Goal: Task Accomplishment & Management: Complete application form

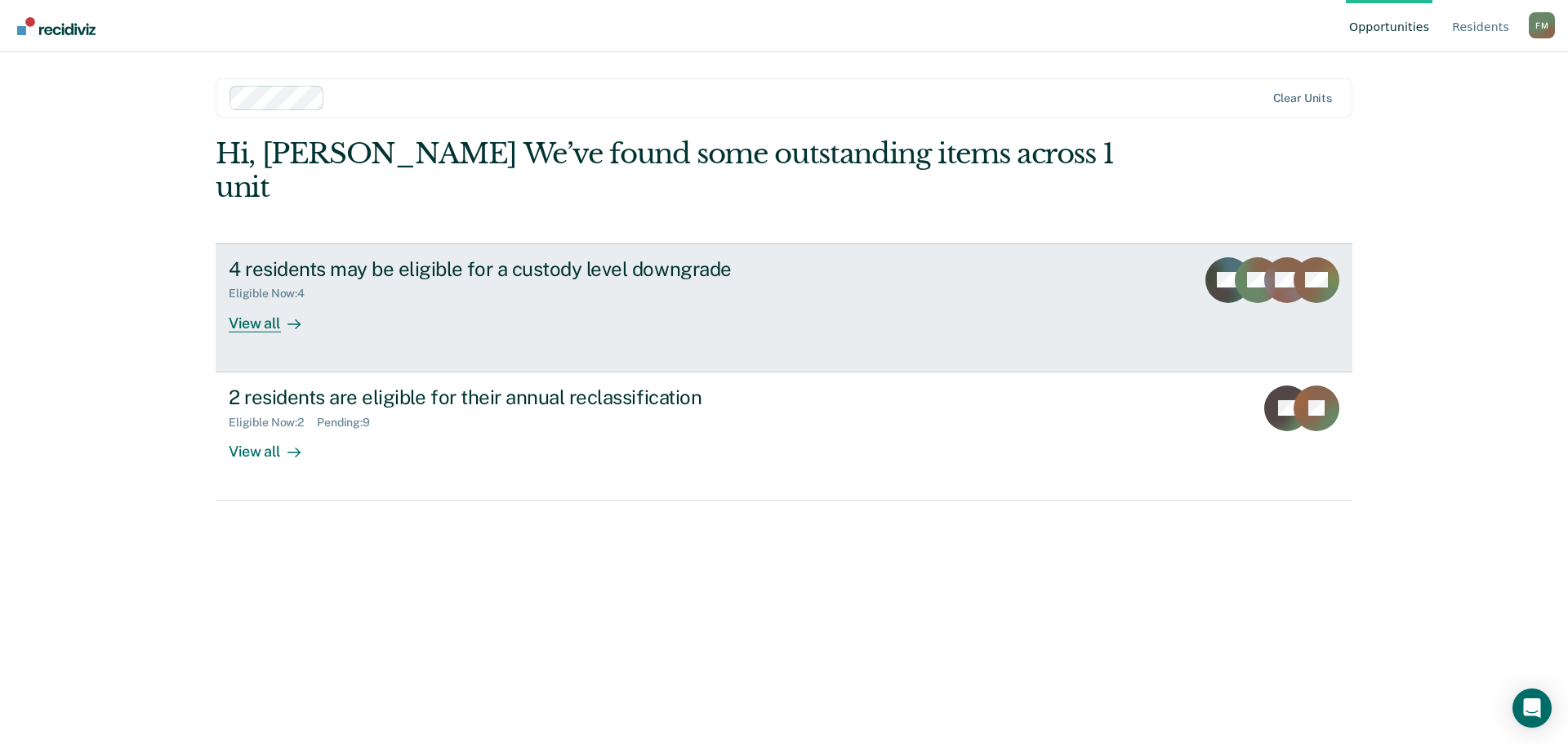
click at [492, 299] on link "4 residents may be eligible for a custody level downgrade Eligible Now : 4 View…" at bounding box center [784, 308] width 1137 height 129
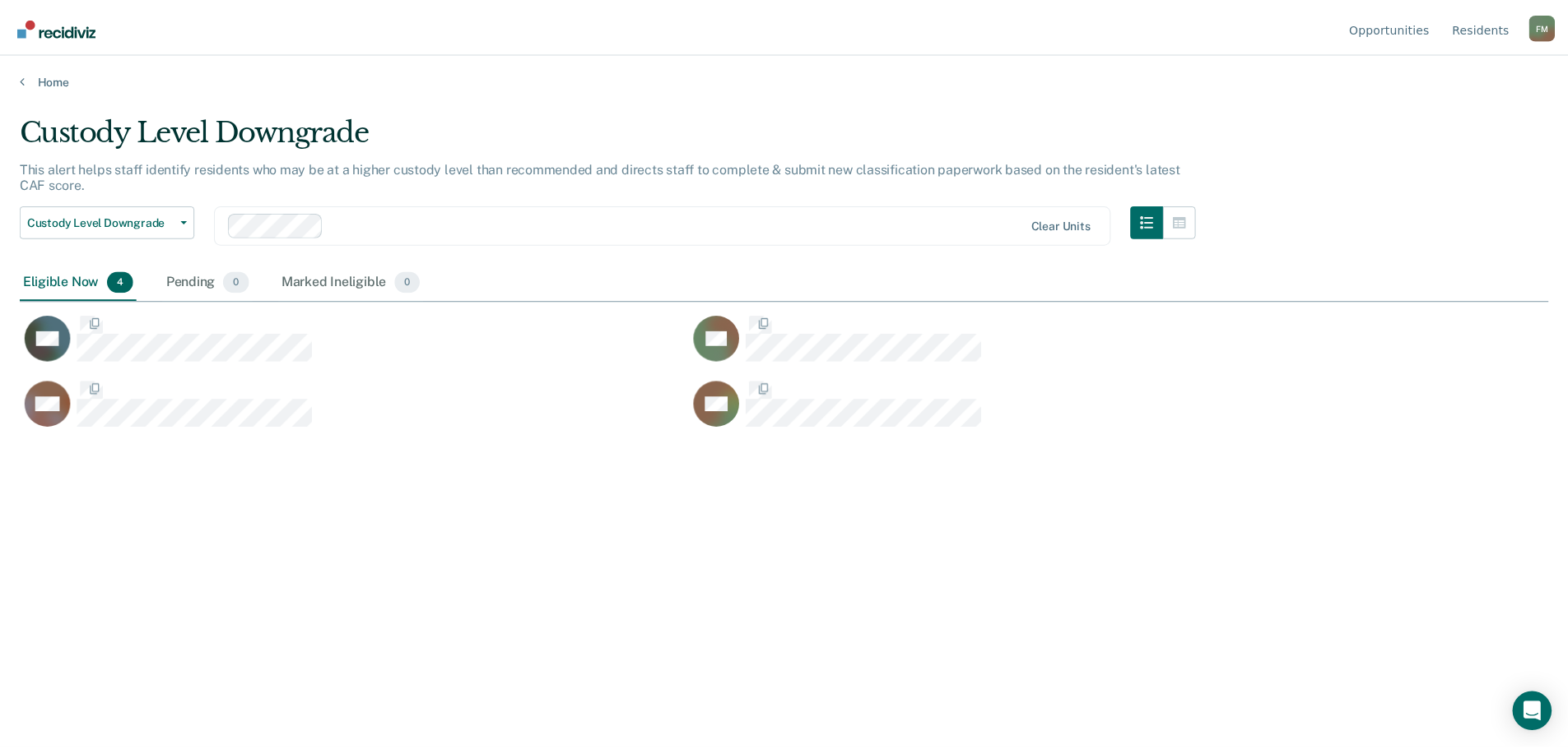
scroll to position [500, 1528]
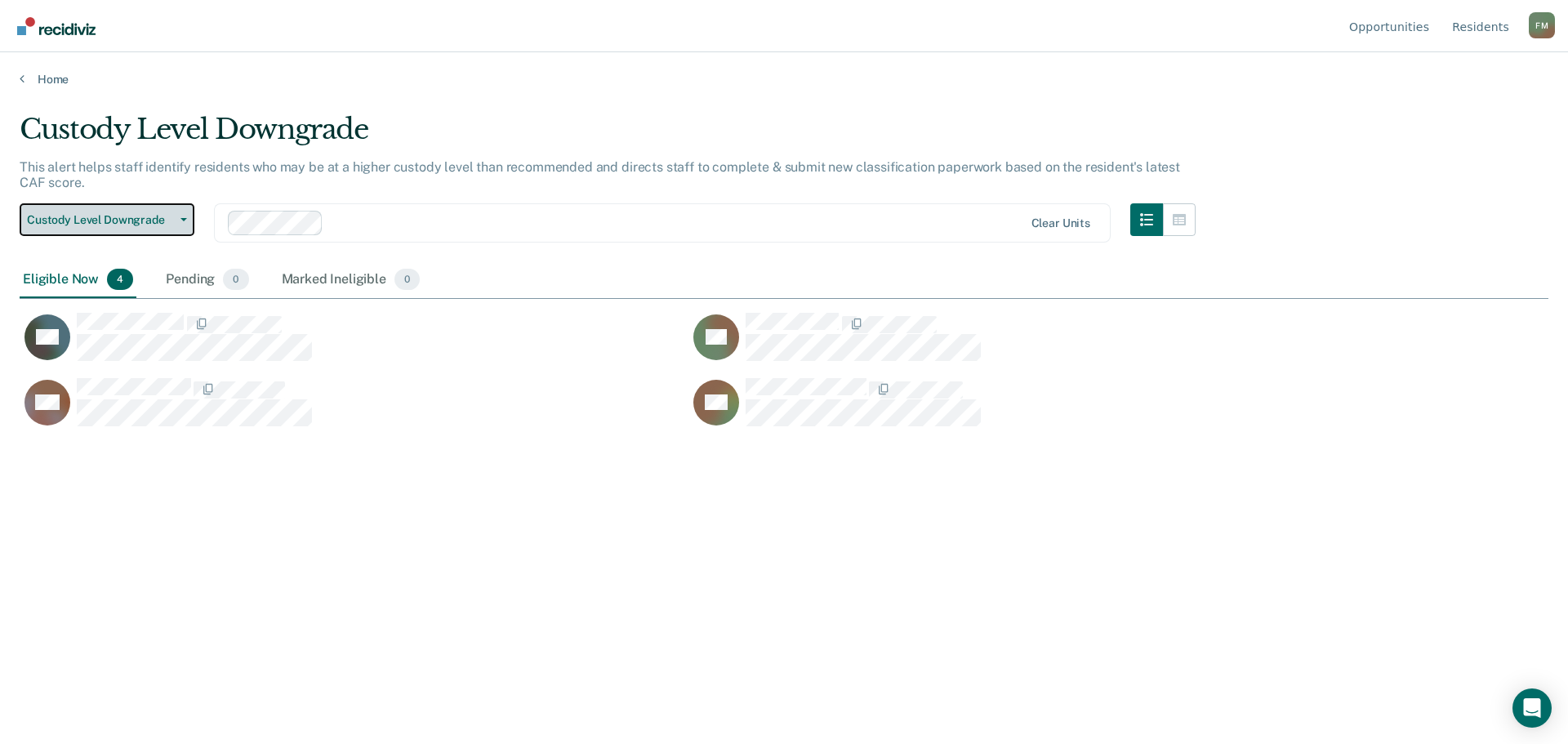
click at [184, 219] on icon "button" at bounding box center [183, 220] width 6 height 4
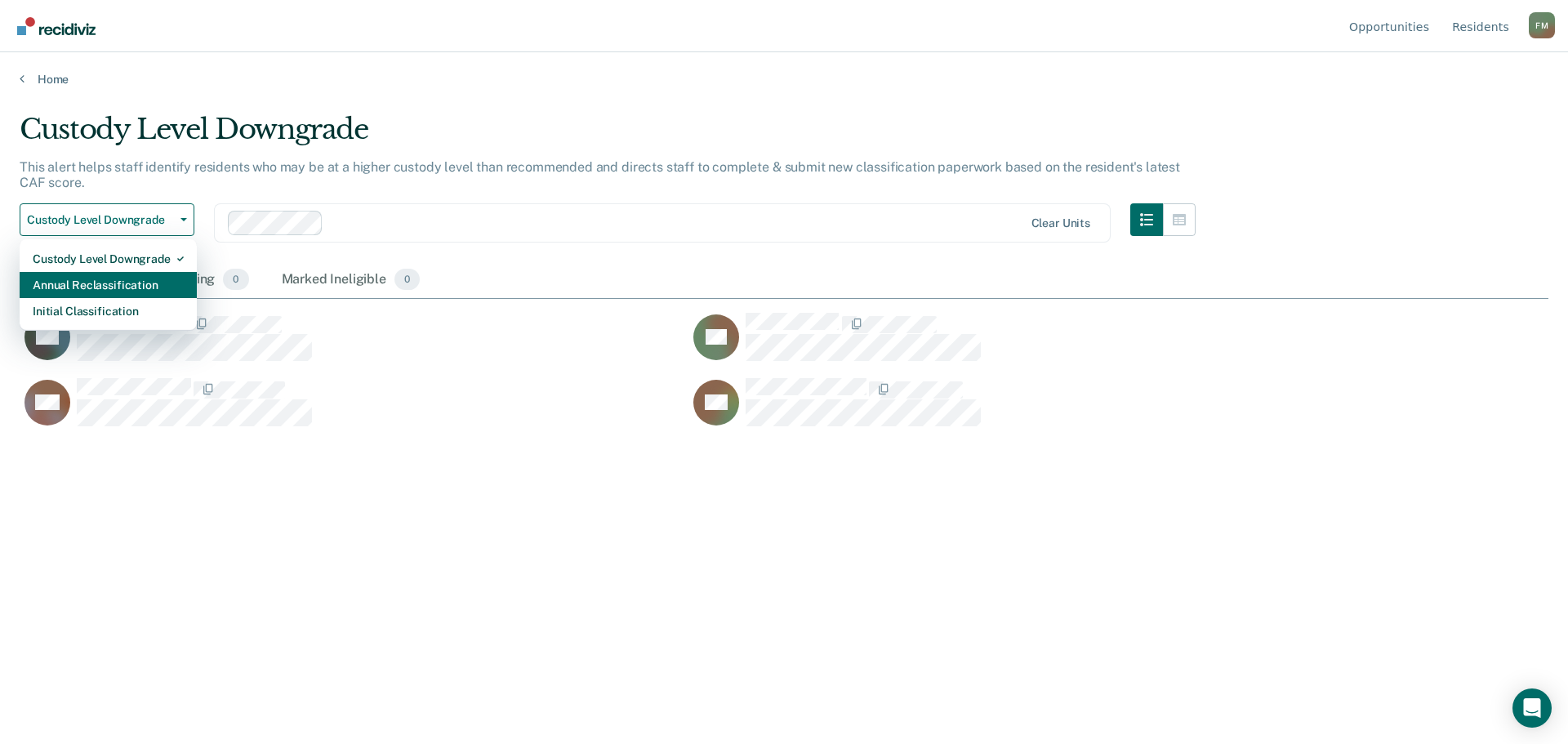
click at [143, 286] on div "Annual Reclassification" at bounding box center [107, 284] width 151 height 26
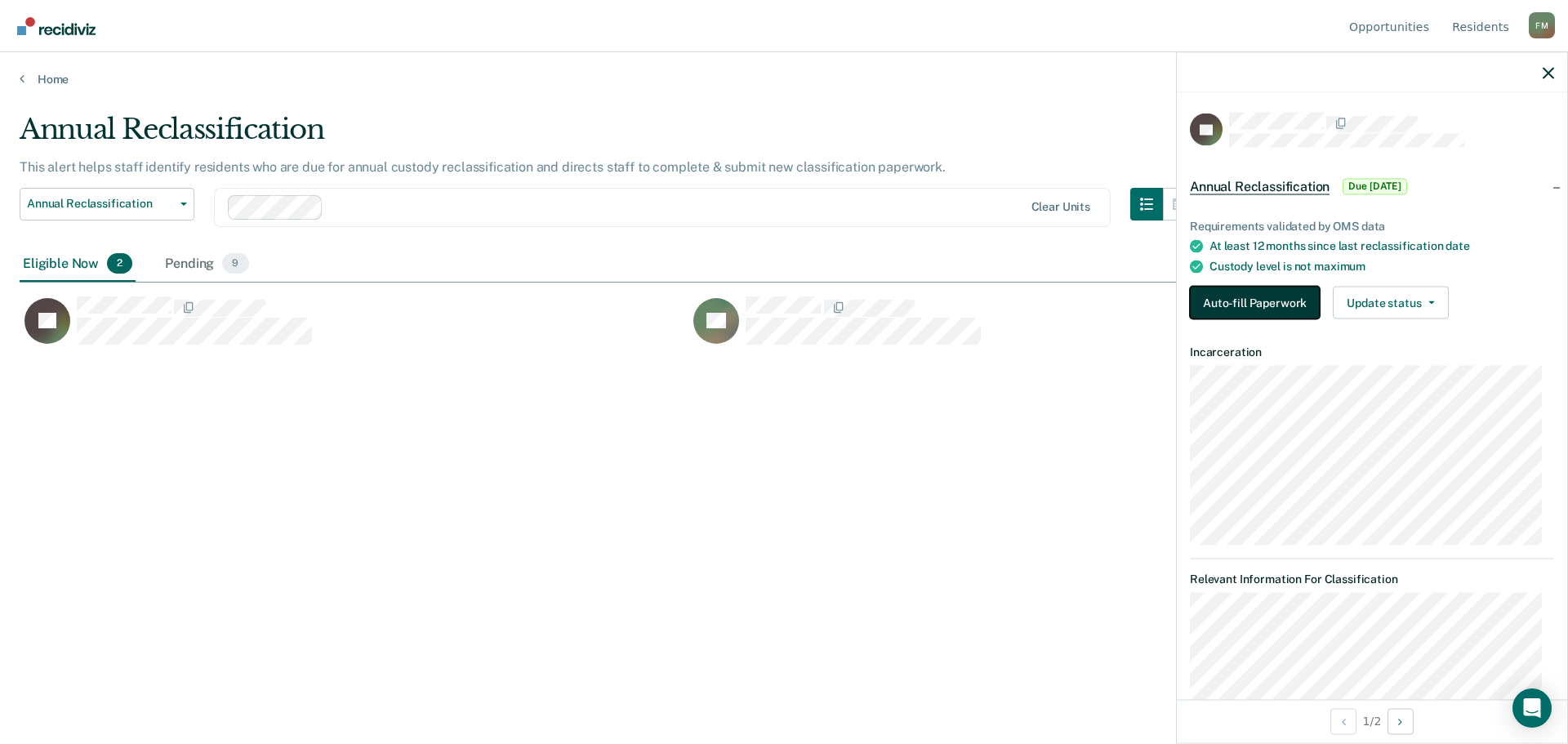
click at [1229, 302] on button "Auto-fill Paperwork" at bounding box center [1255, 303] width 130 height 33
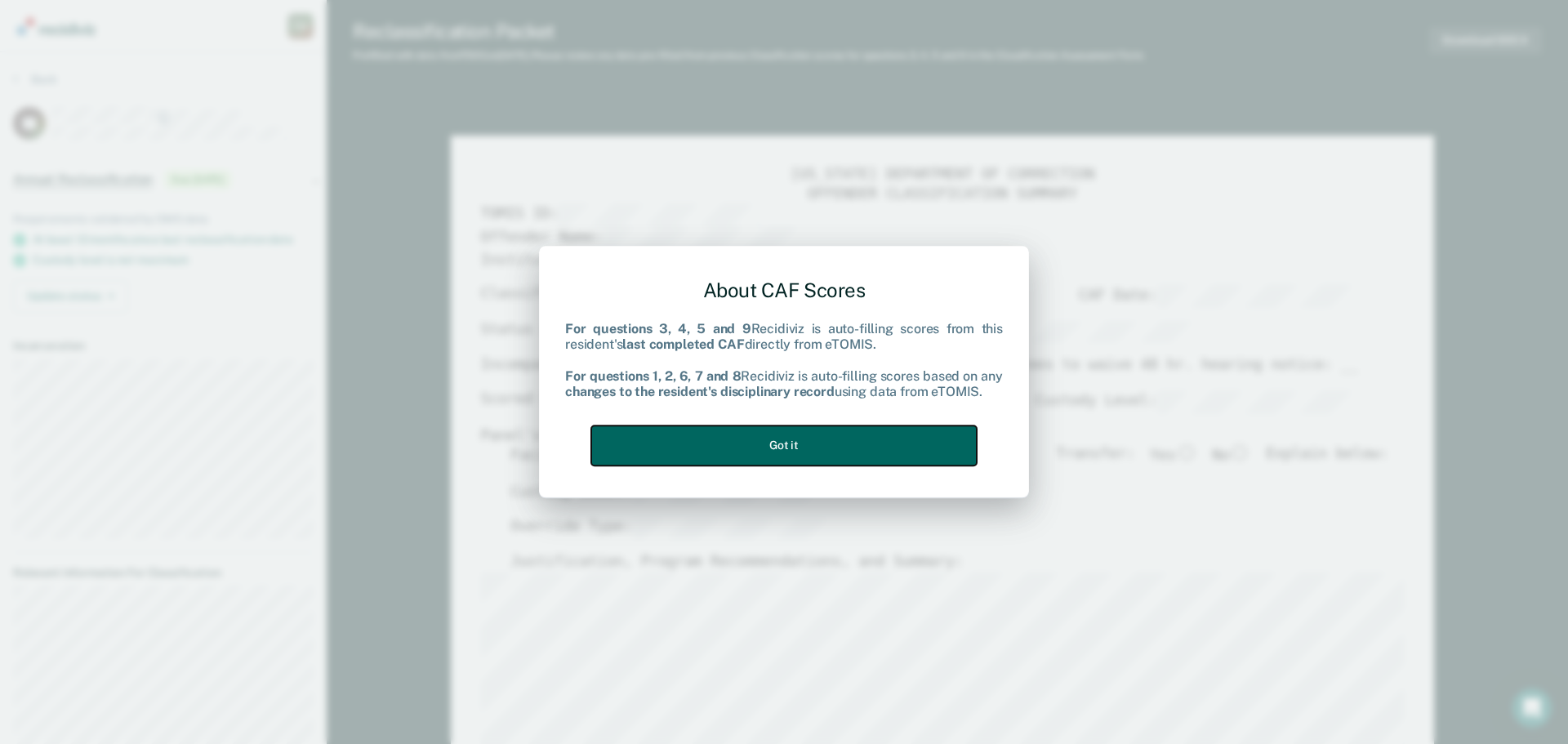
click at [656, 456] on button "Got it" at bounding box center [784, 445] width 385 height 40
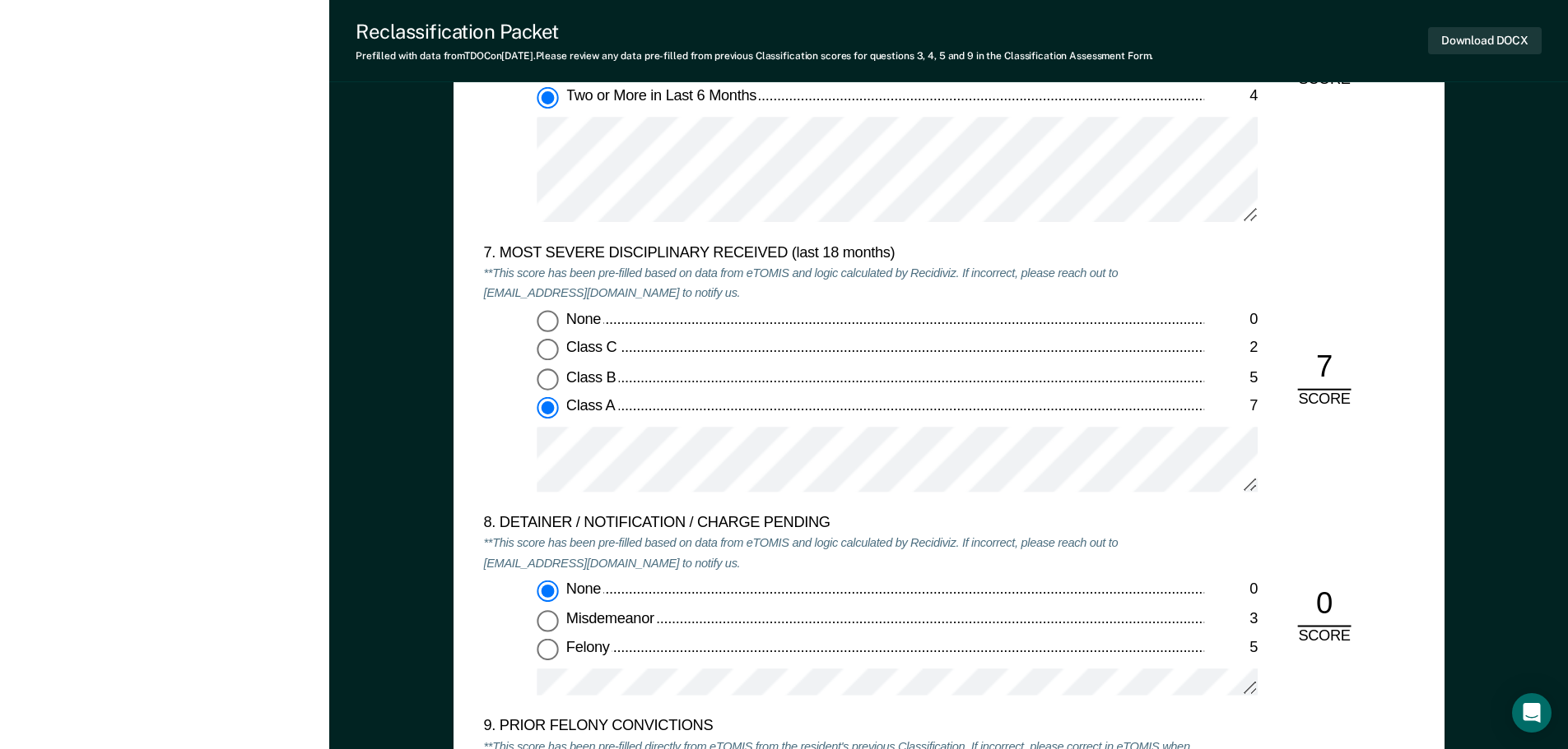
scroll to position [3208, 0]
type textarea "x"
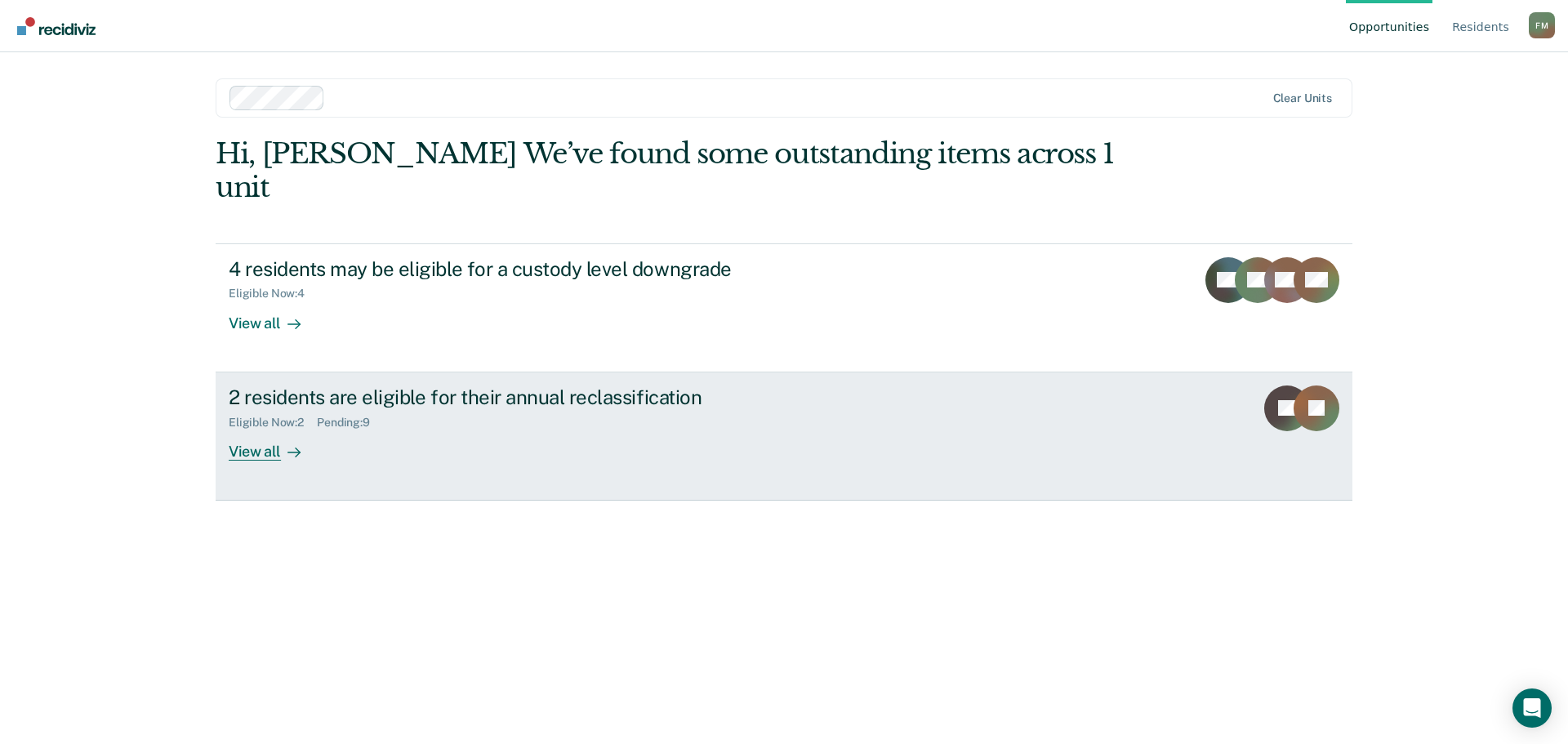
click at [615, 441] on link "2 residents are eligible for their annual reclassification Eligible Now : 2 Pen…" at bounding box center [784, 437] width 1137 height 128
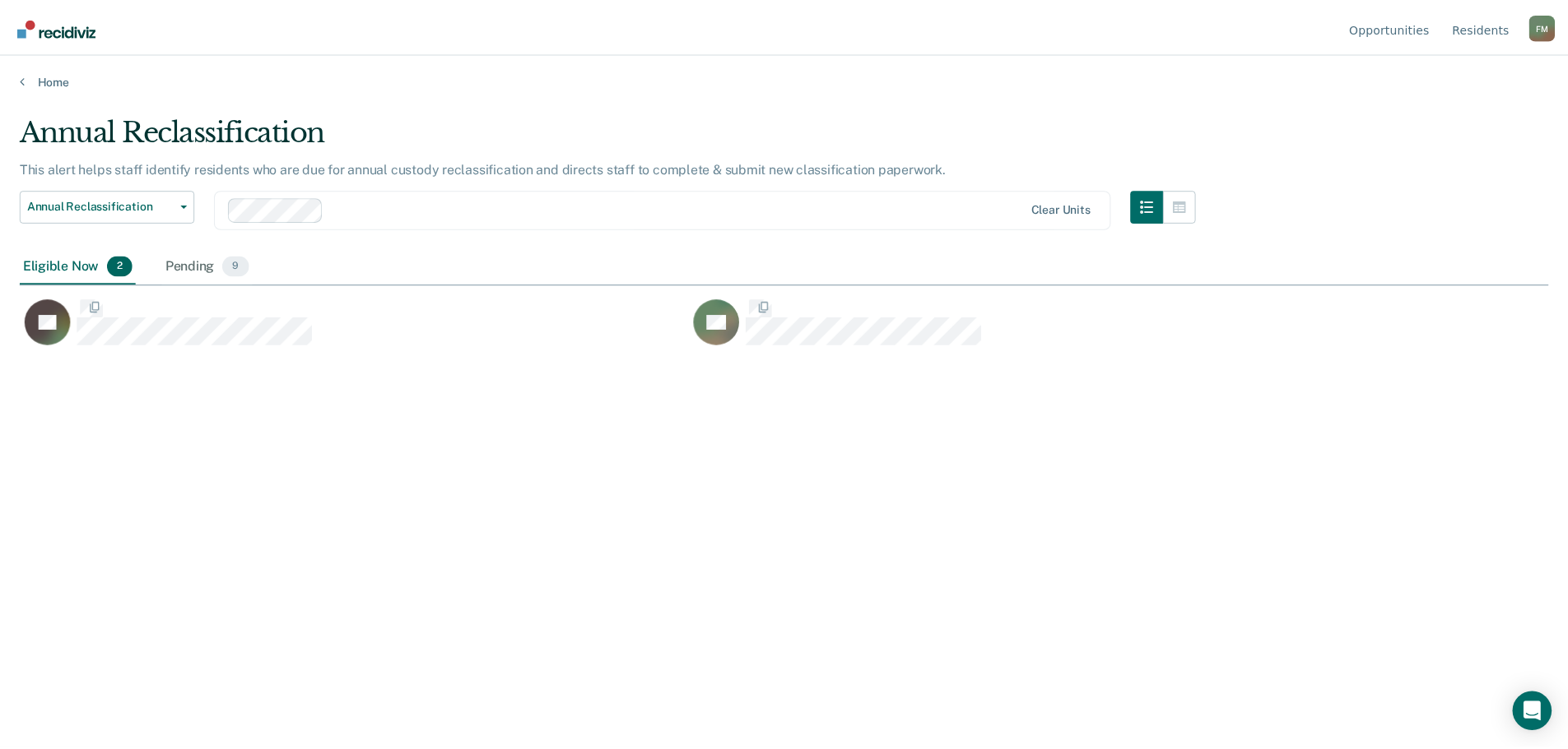
scroll to position [500, 1528]
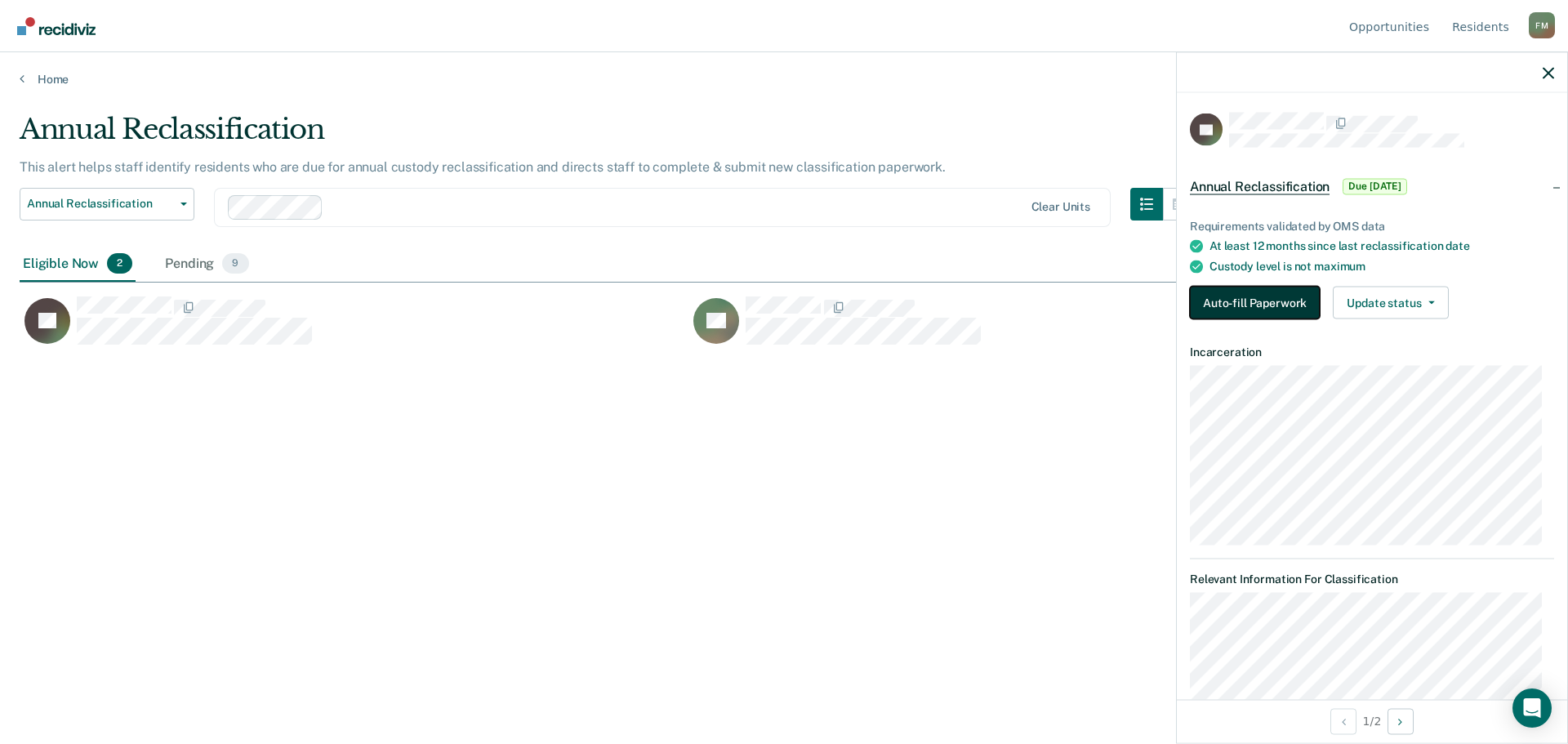
click at [1277, 300] on button "Auto-fill Paperwork" at bounding box center [1255, 303] width 130 height 33
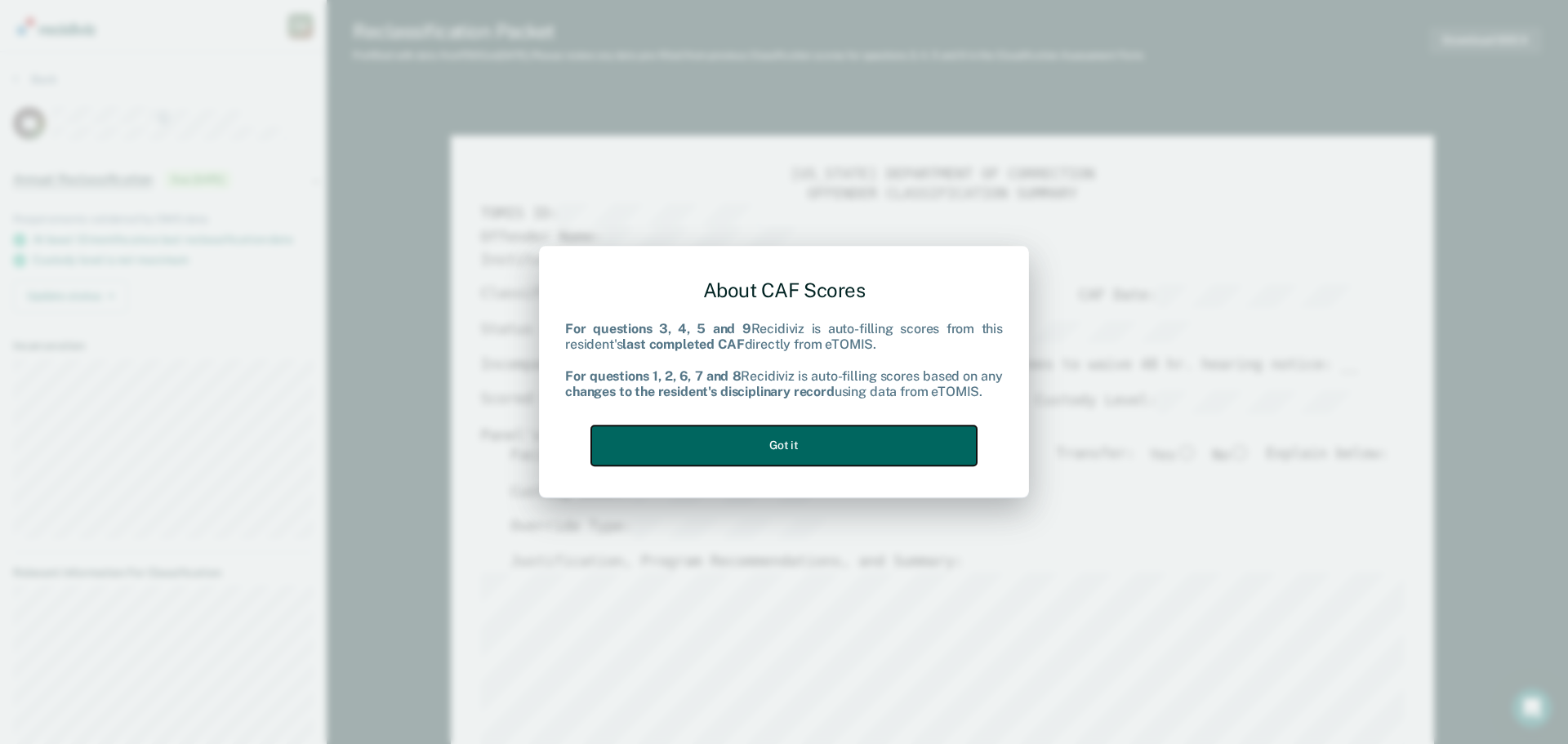
click at [853, 458] on button "Got it" at bounding box center [784, 445] width 385 height 40
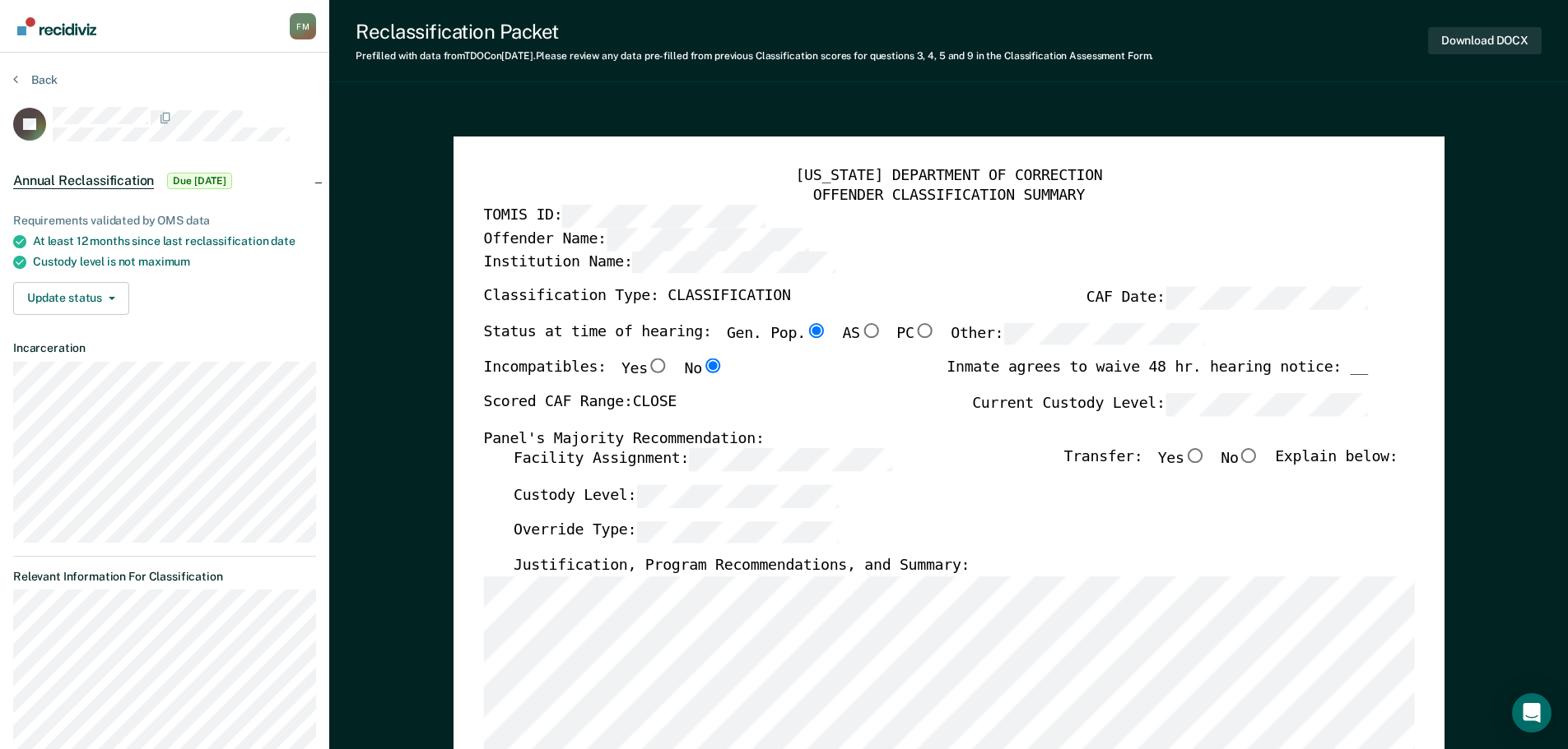
click at [1259, 454] on input "No" at bounding box center [1249, 456] width 22 height 15
type textarea "x"
radio input "true"
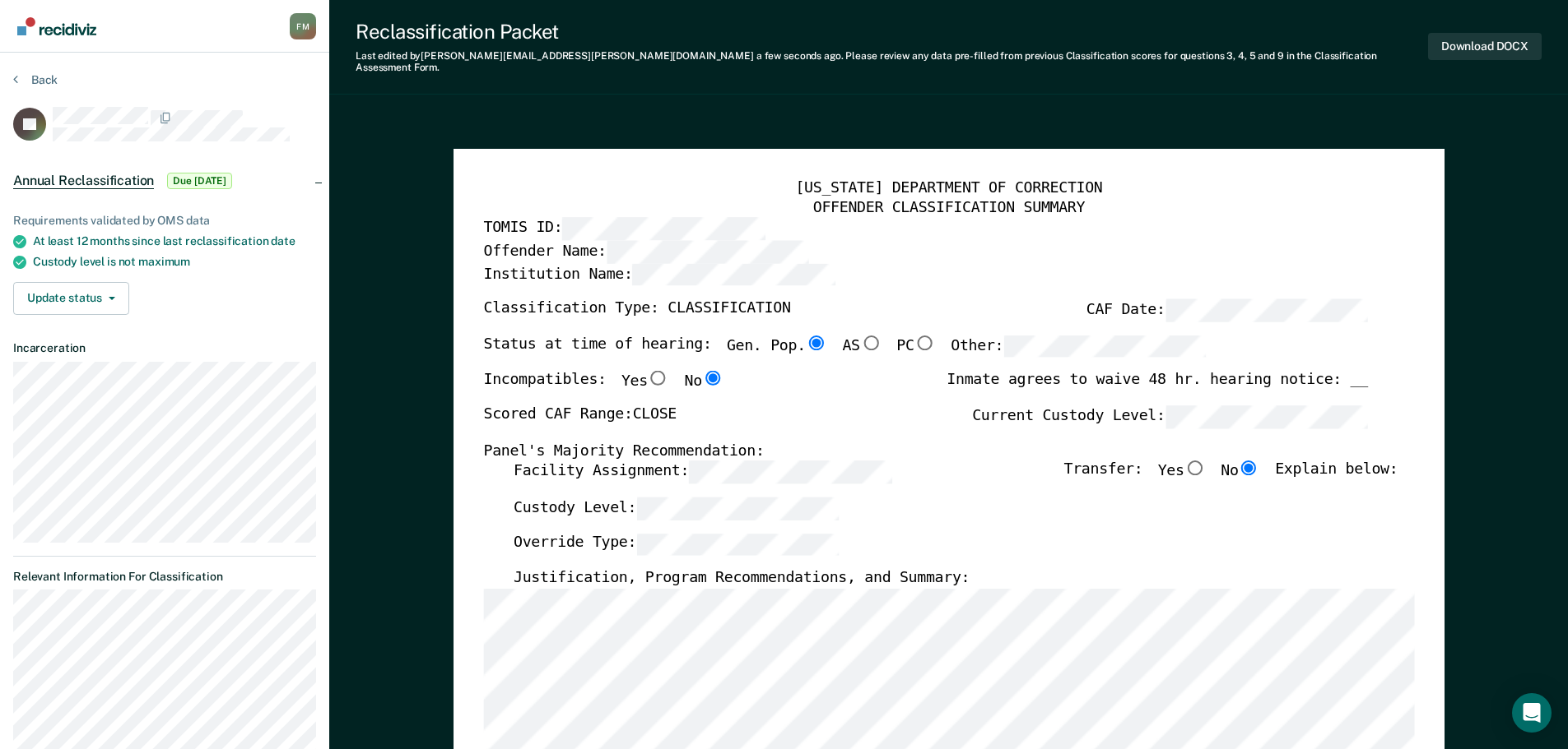
click at [1336, 546] on div "Override Type:" at bounding box center [955, 551] width 884 height 36
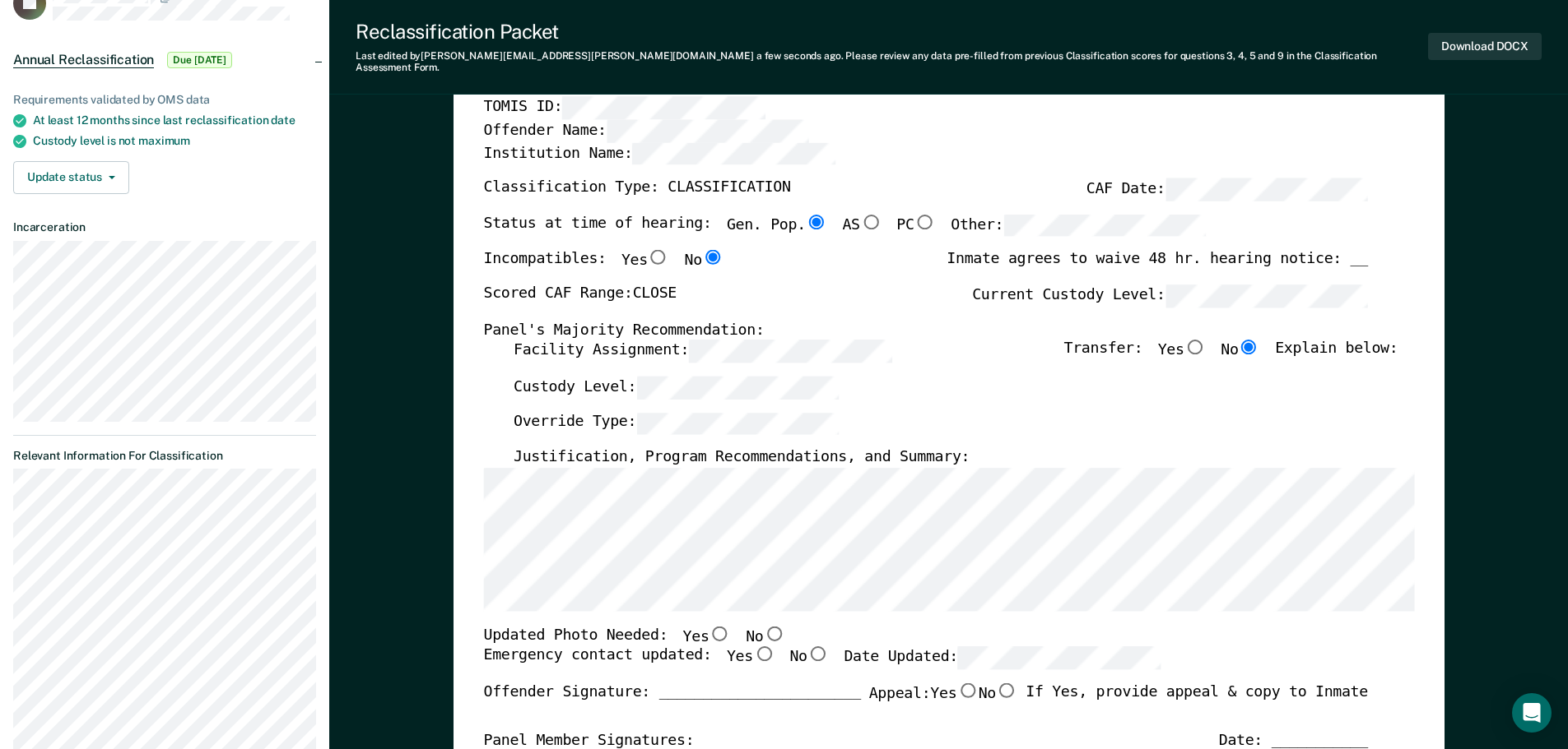
scroll to position [82, 0]
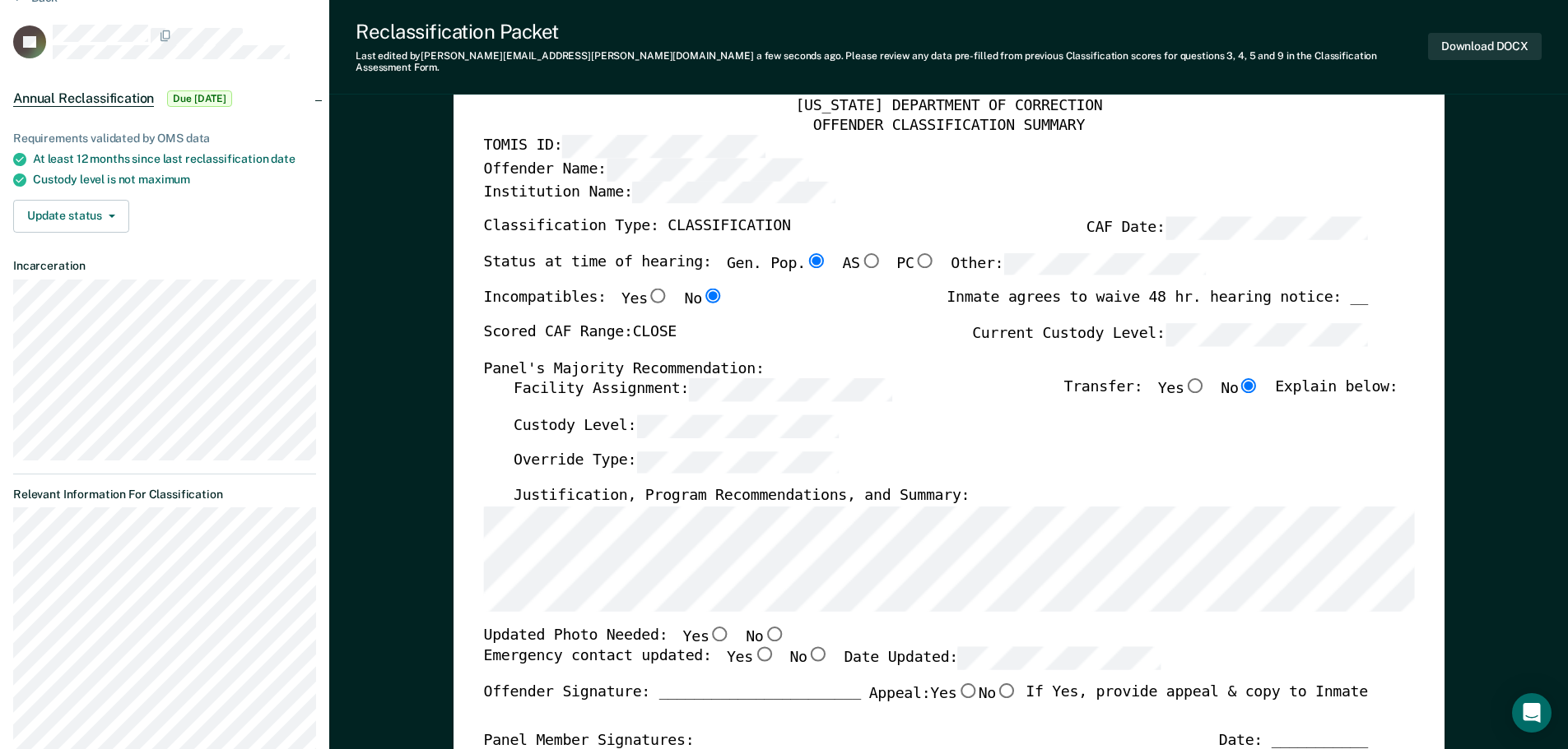
click at [763, 626] on input "No" at bounding box center [774, 634] width 22 height 15
type textarea "x"
radio input "true"
click at [752, 647] on input "Yes" at bounding box center [763, 654] width 22 height 15
type textarea "x"
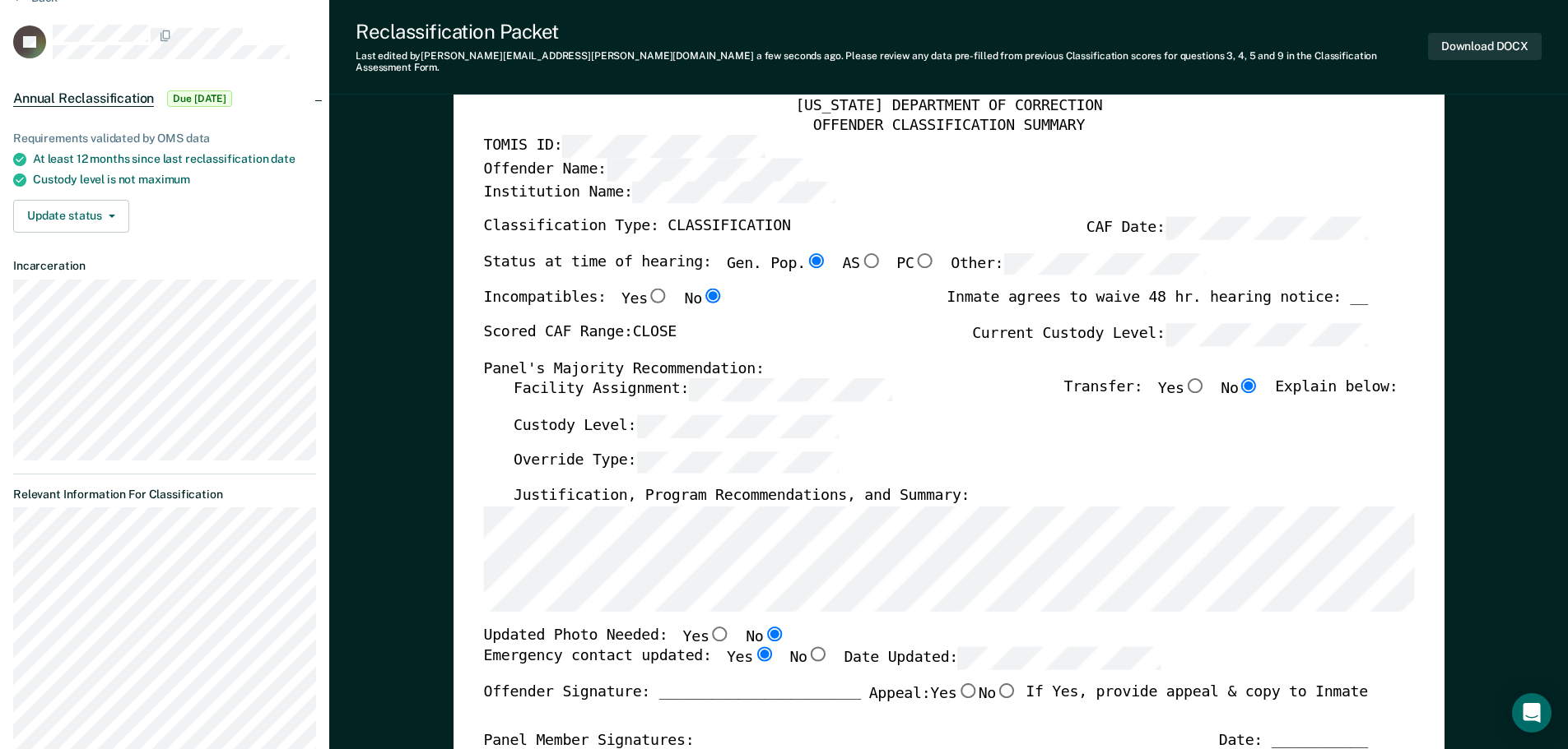
radio input "true"
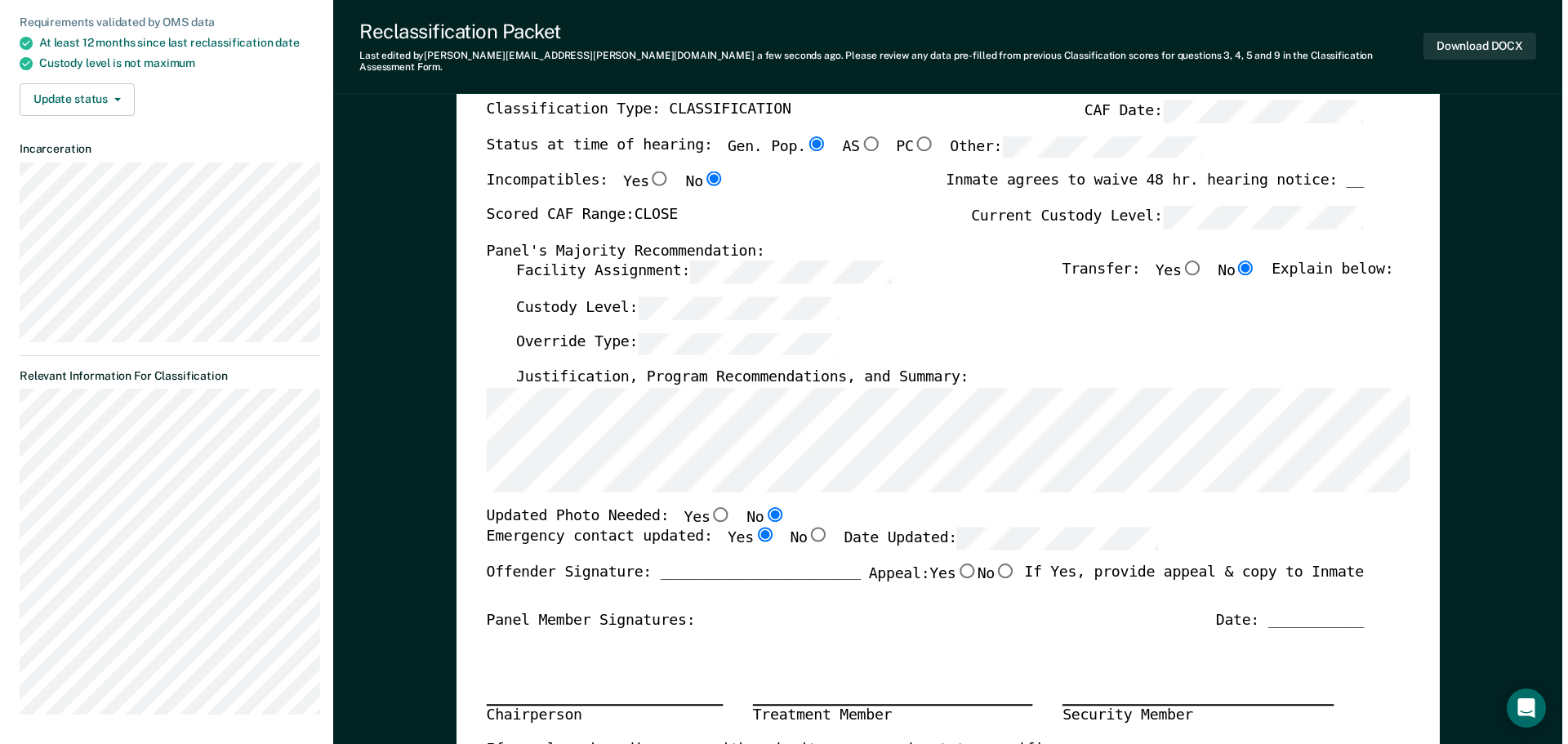
scroll to position [0, 0]
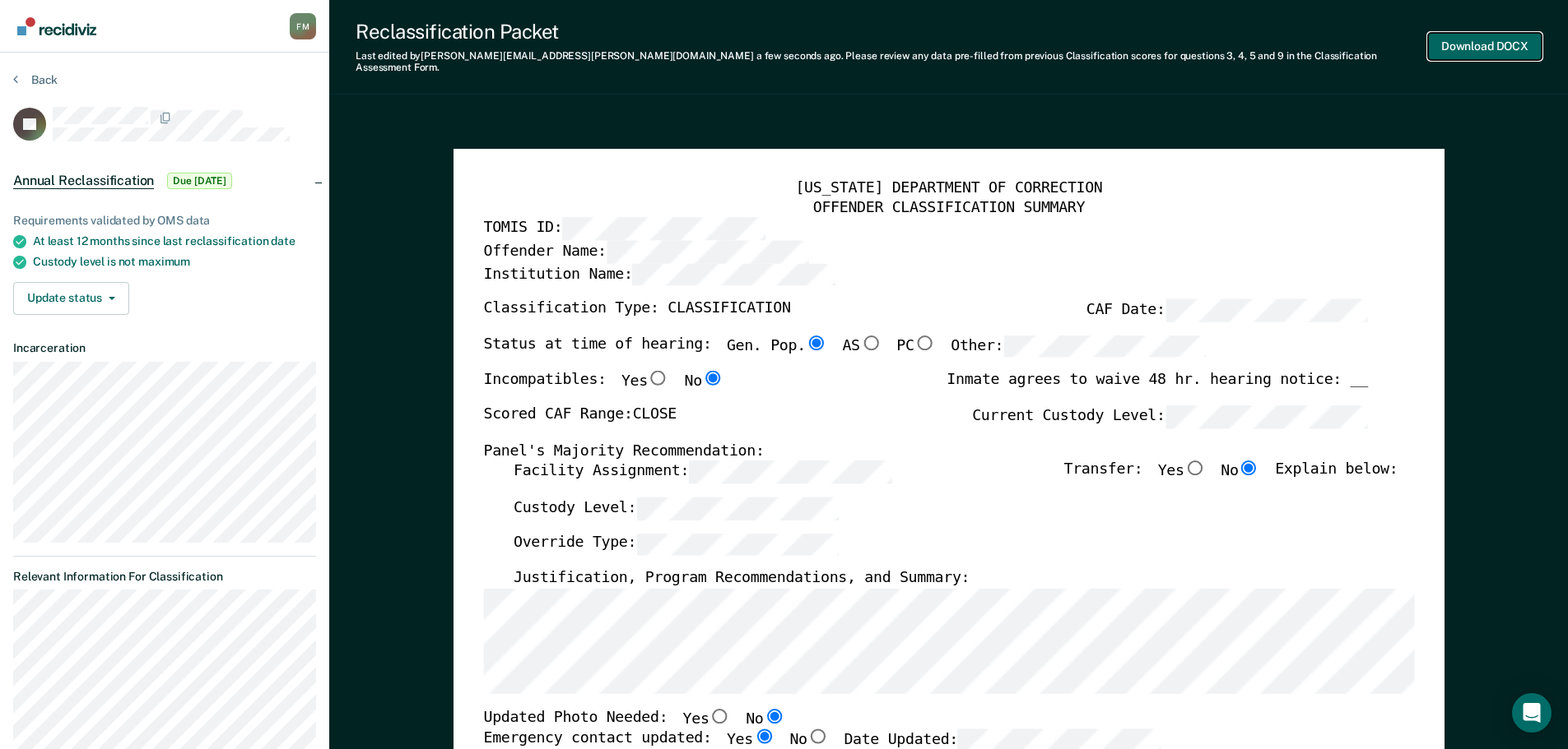
click at [1483, 45] on button "Download DOCX" at bounding box center [1484, 46] width 114 height 27
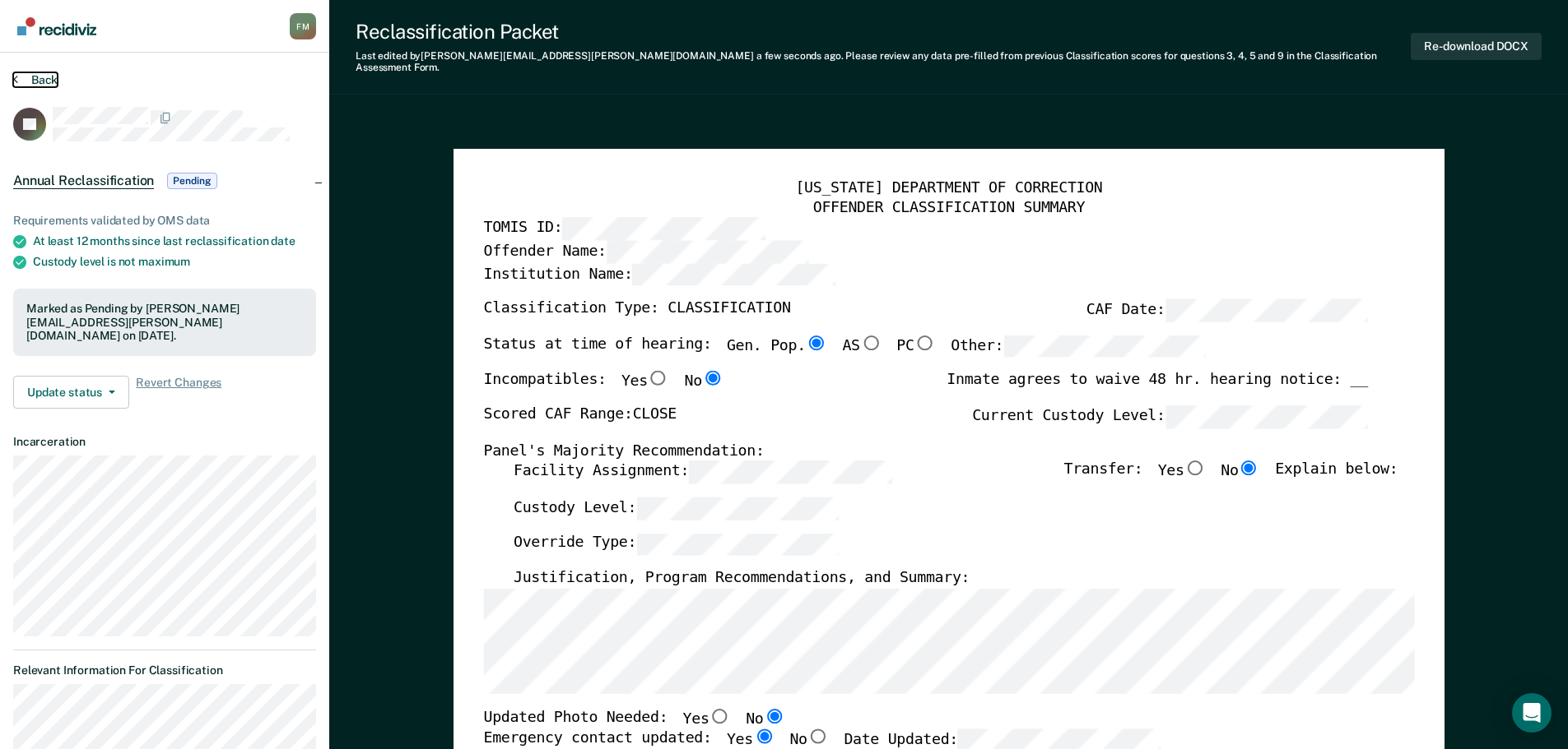
click at [46, 75] on button "Back" at bounding box center [35, 80] width 45 height 15
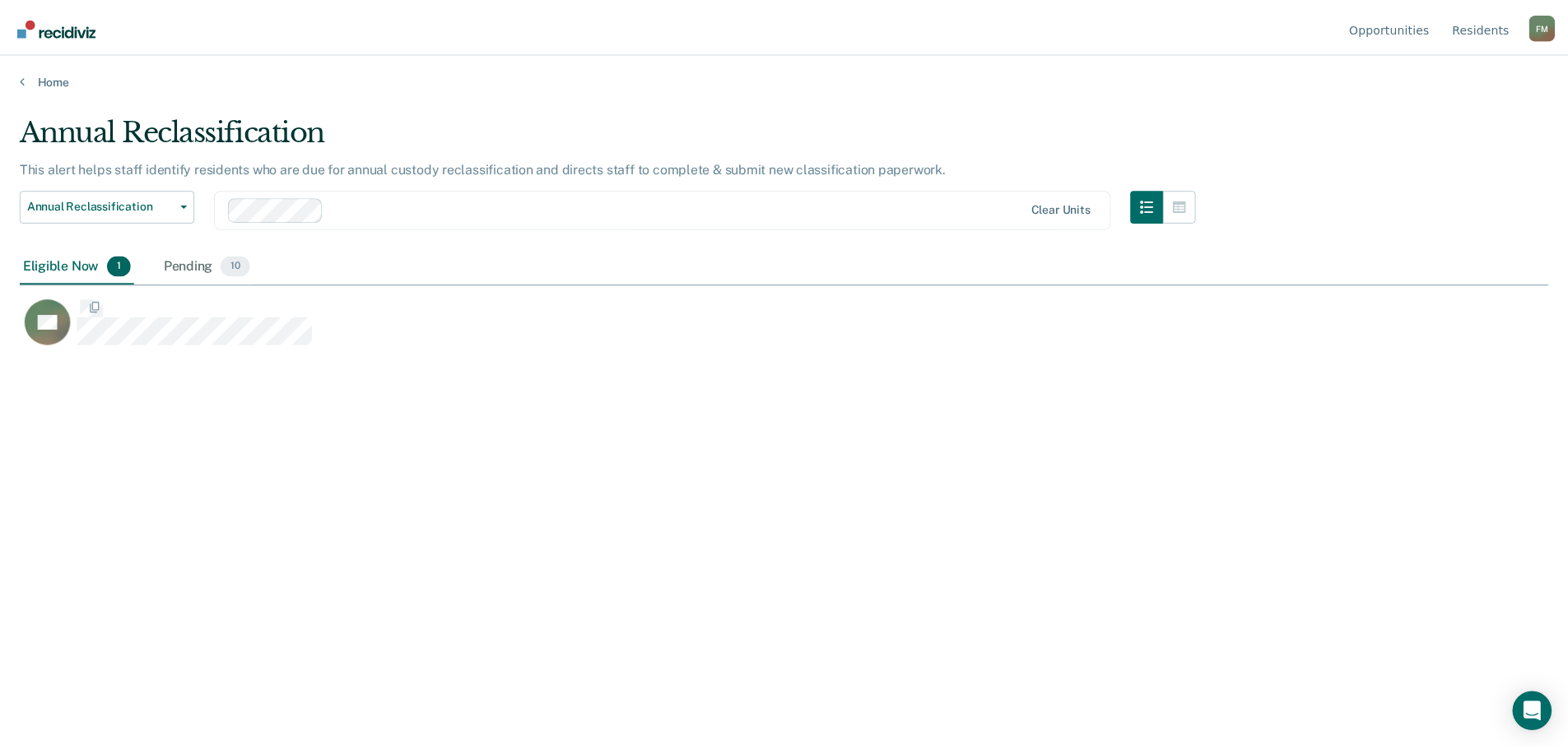
scroll to position [500, 1528]
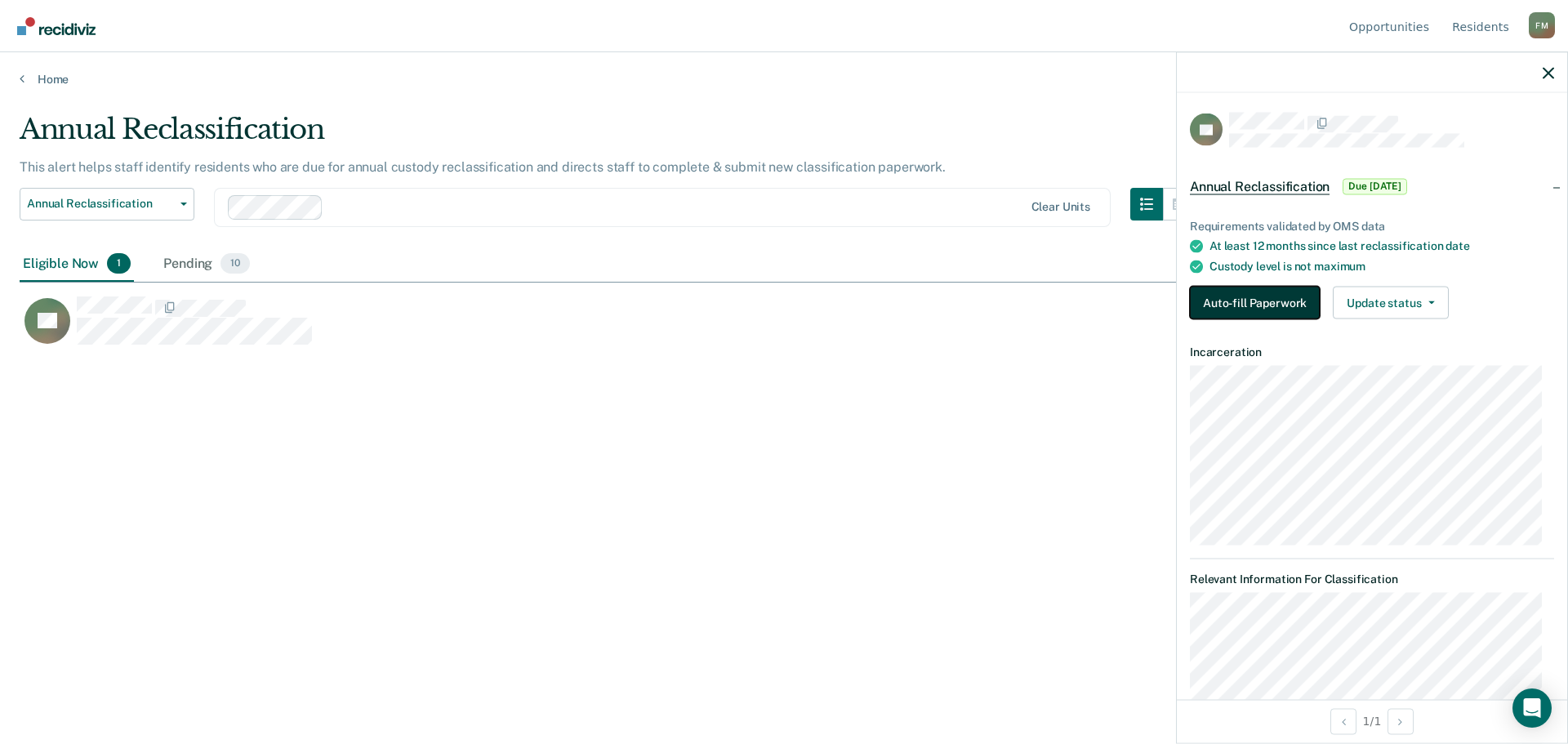
click at [1213, 296] on button "Auto-fill Paperwork" at bounding box center [1255, 303] width 130 height 33
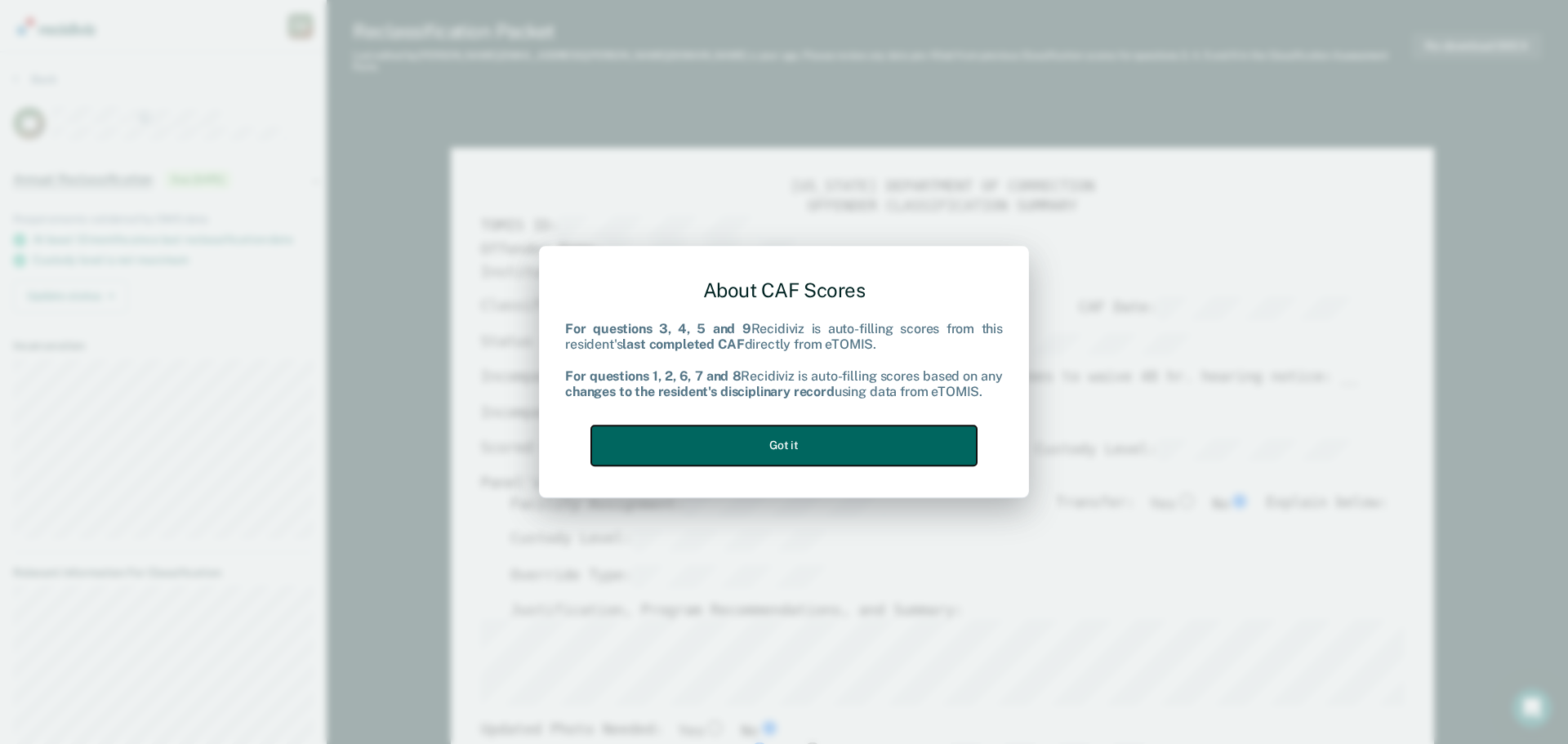
click at [907, 440] on button "Got it" at bounding box center [784, 445] width 385 height 40
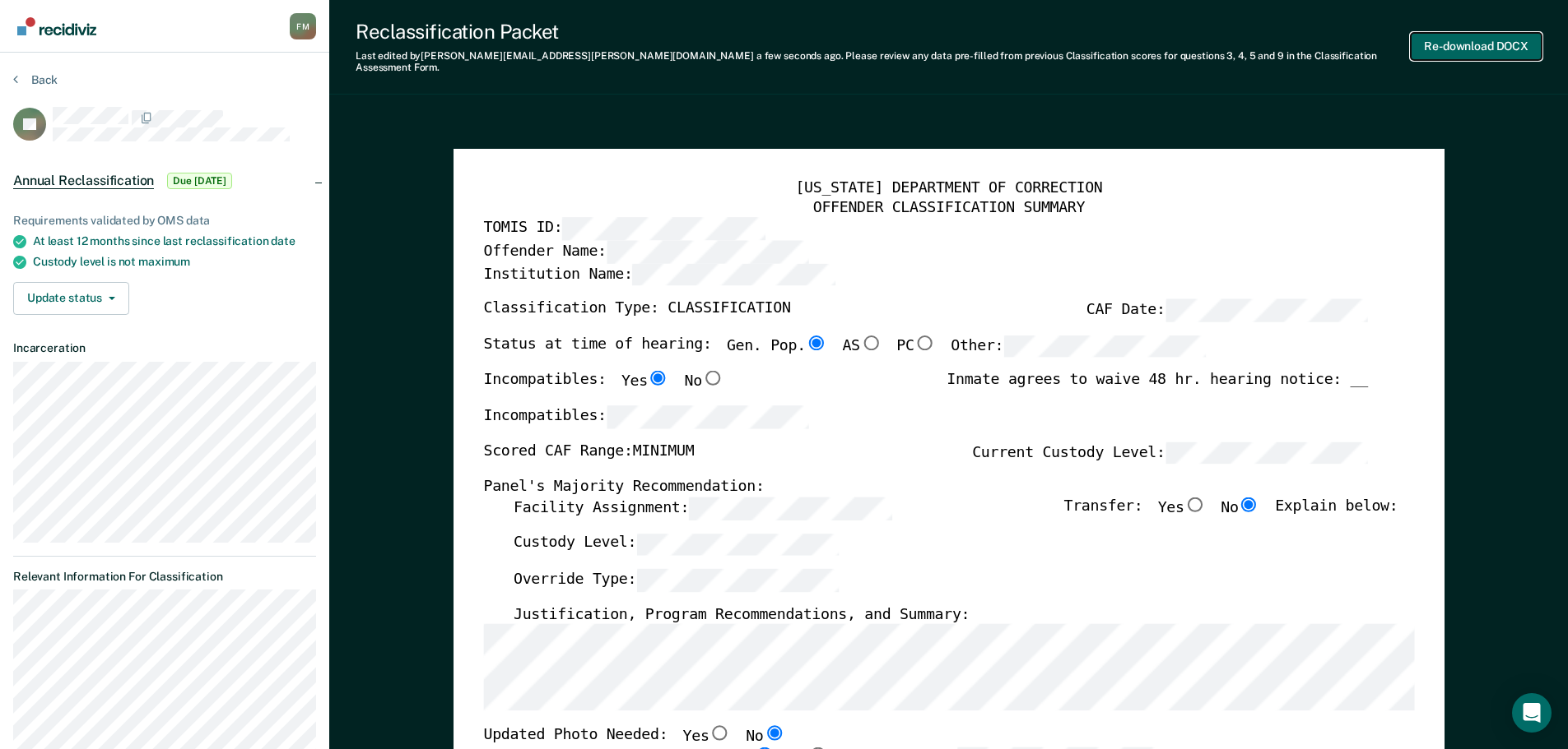
click at [1464, 44] on button "Re-download DOCX" at bounding box center [1476, 46] width 131 height 27
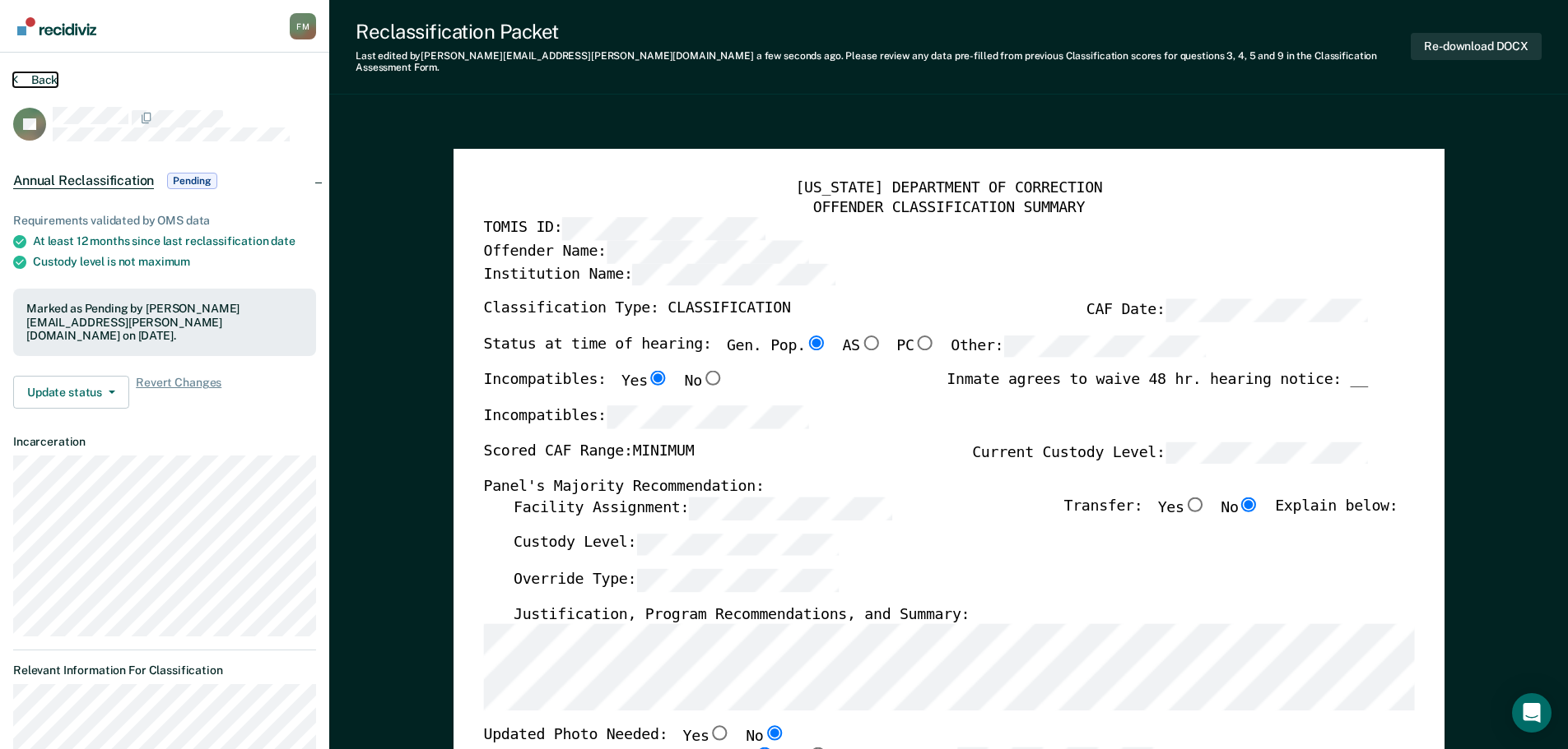
click at [31, 74] on button "Back" at bounding box center [35, 80] width 45 height 15
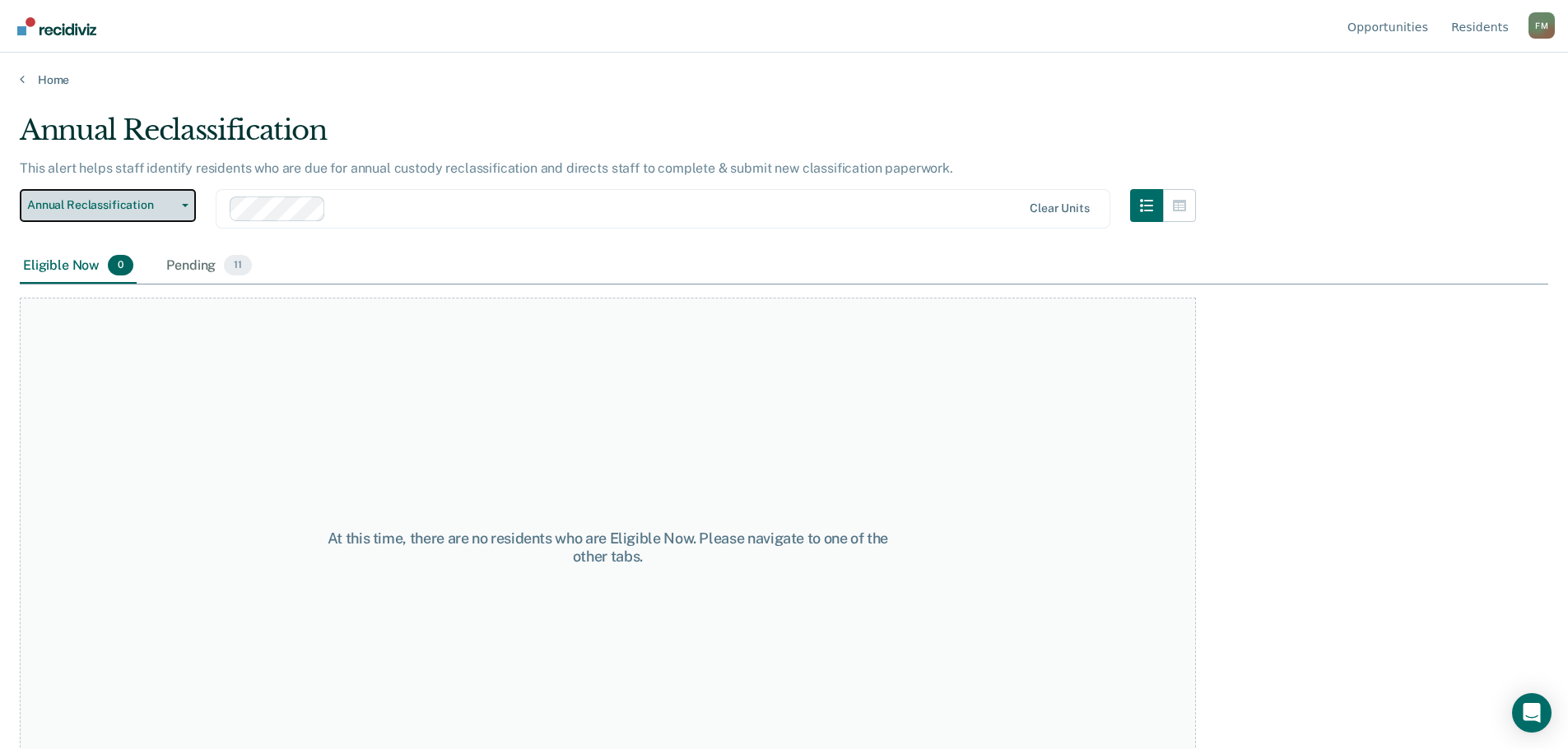
click at [186, 210] on button "Annual Reclassification" at bounding box center [108, 205] width 176 height 33
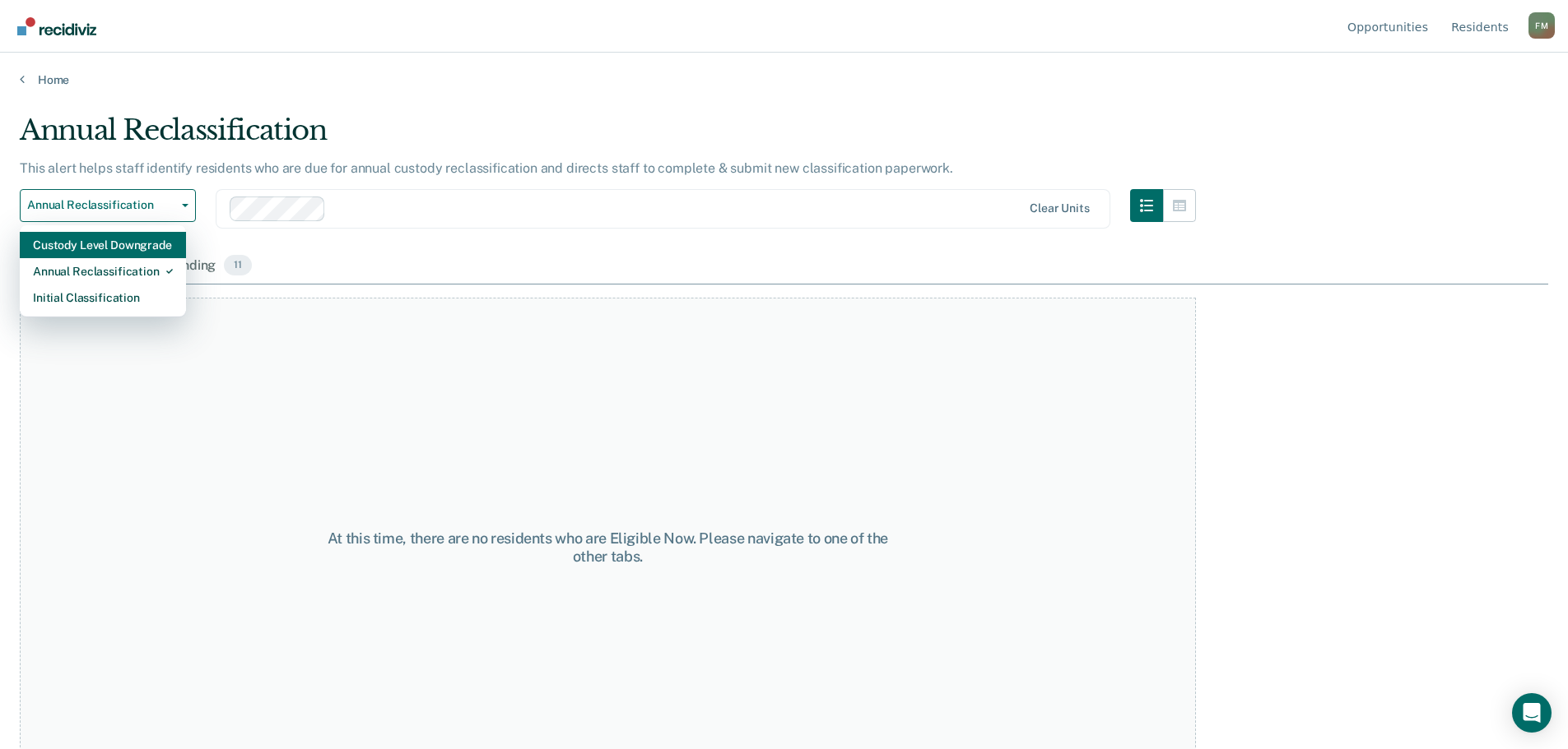
click at [129, 245] on div "Custody Level Downgrade" at bounding box center [103, 245] width 140 height 26
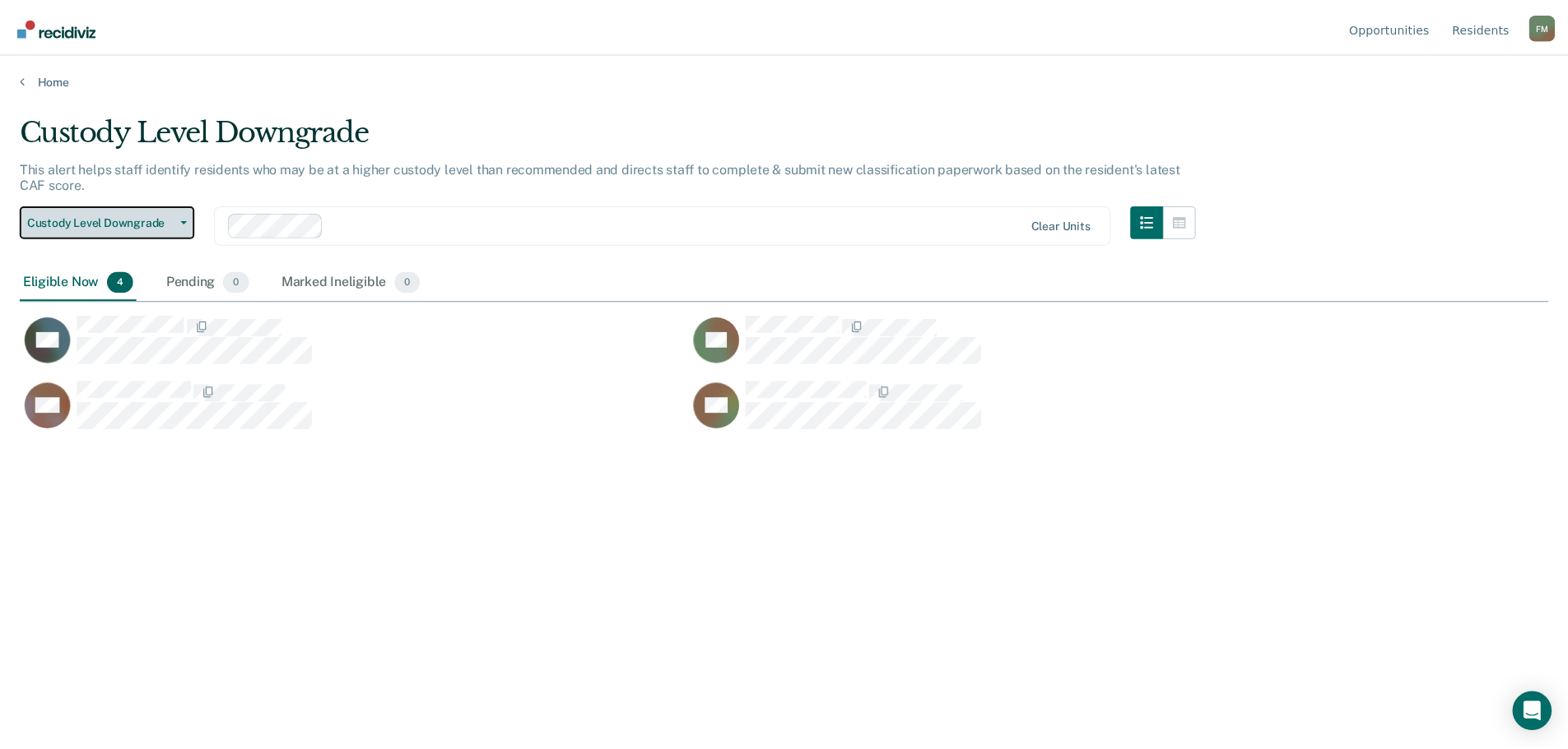
scroll to position [500, 1528]
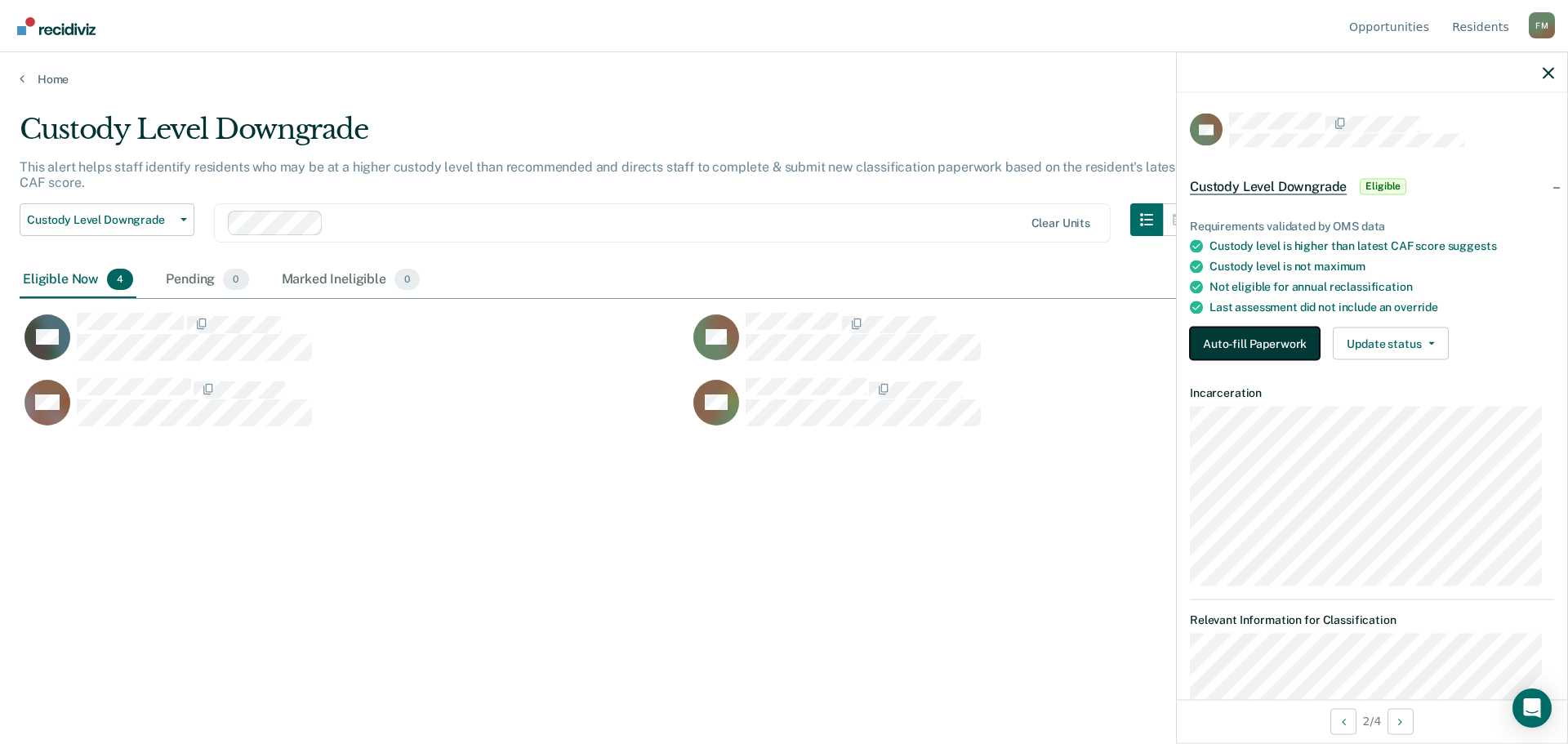
click at [1224, 337] on button "Auto-fill Paperwork" at bounding box center [1255, 344] width 130 height 33
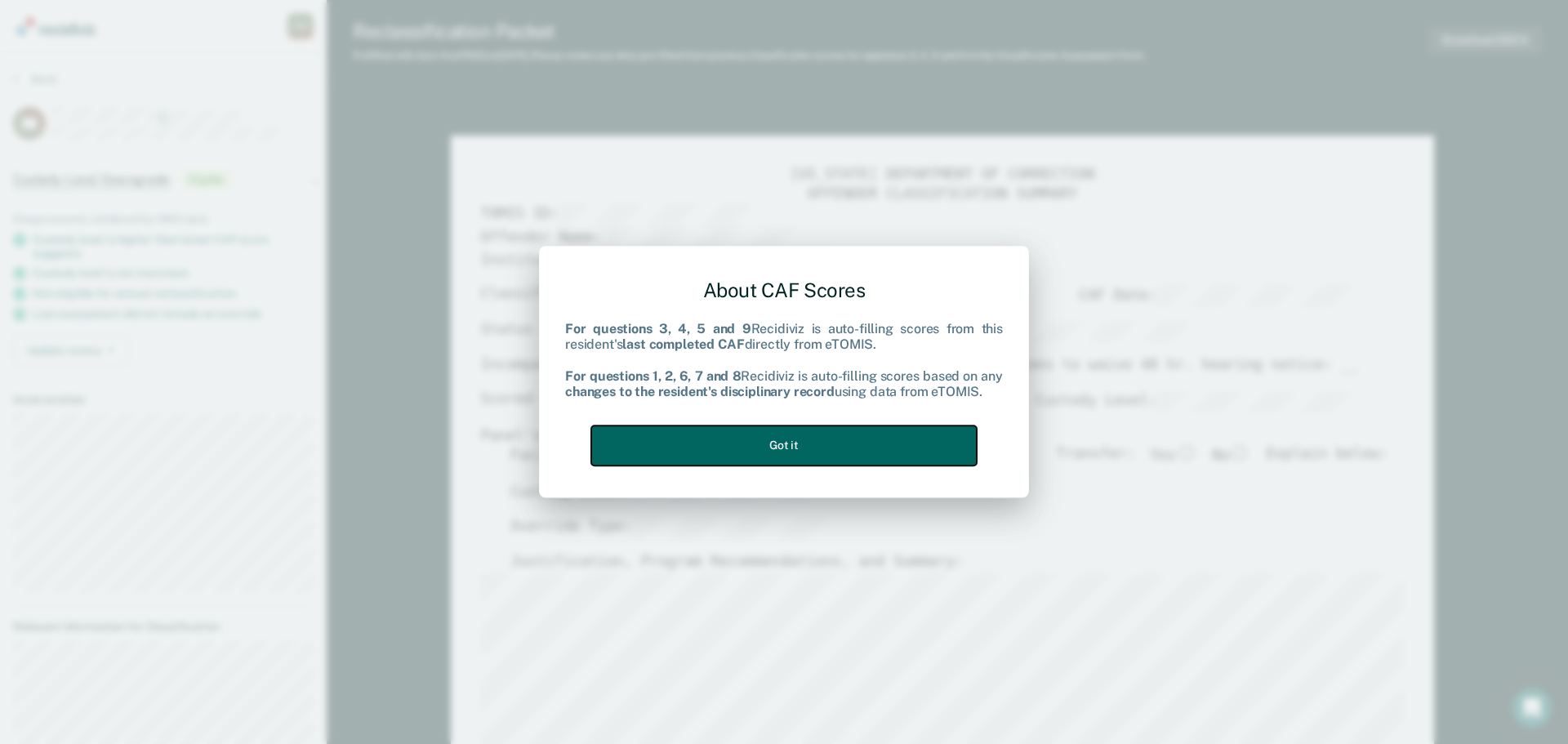
click at [902, 450] on button "Got it" at bounding box center [784, 445] width 385 height 40
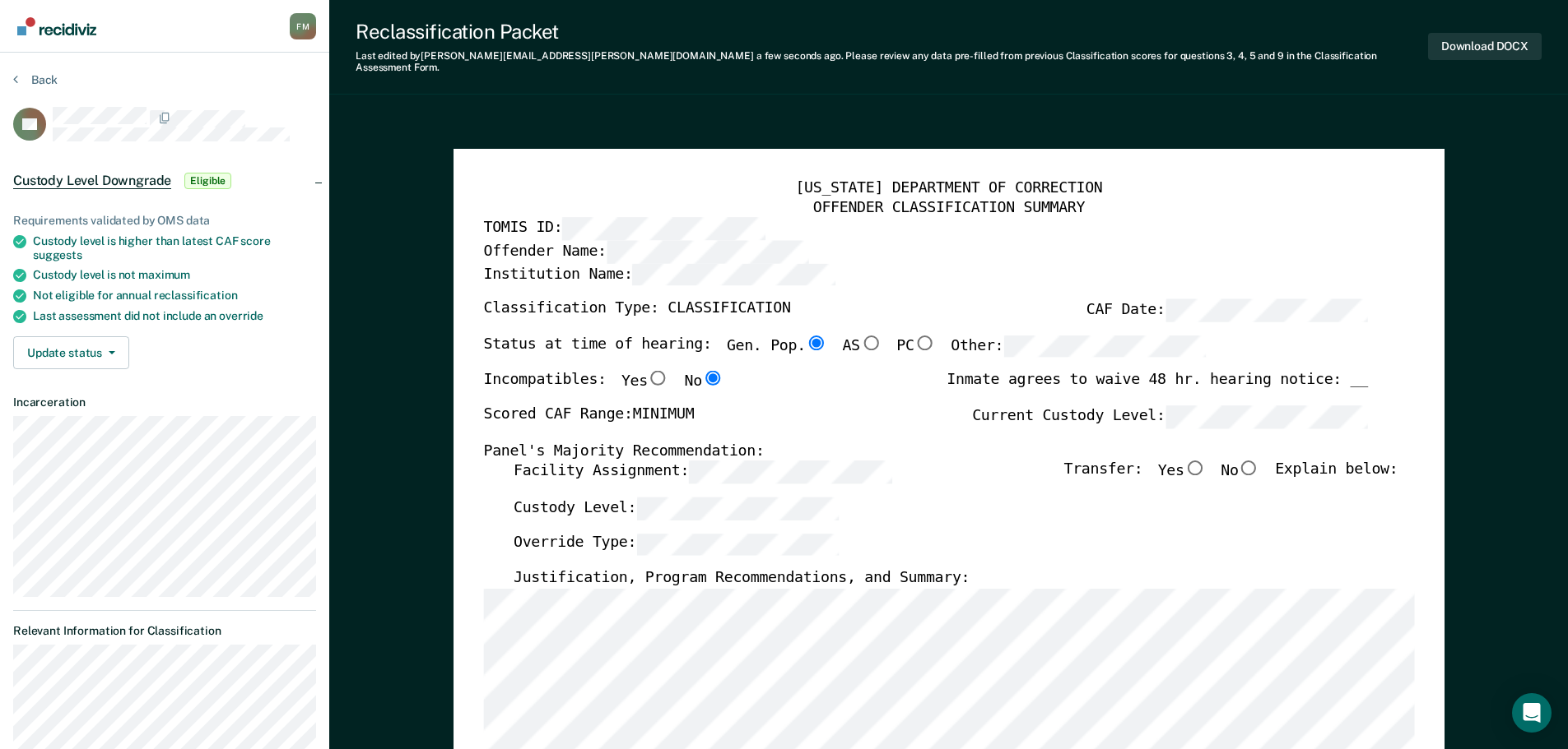
click at [1259, 461] on input "No" at bounding box center [1249, 468] width 22 height 15
type textarea "x"
radio input "true"
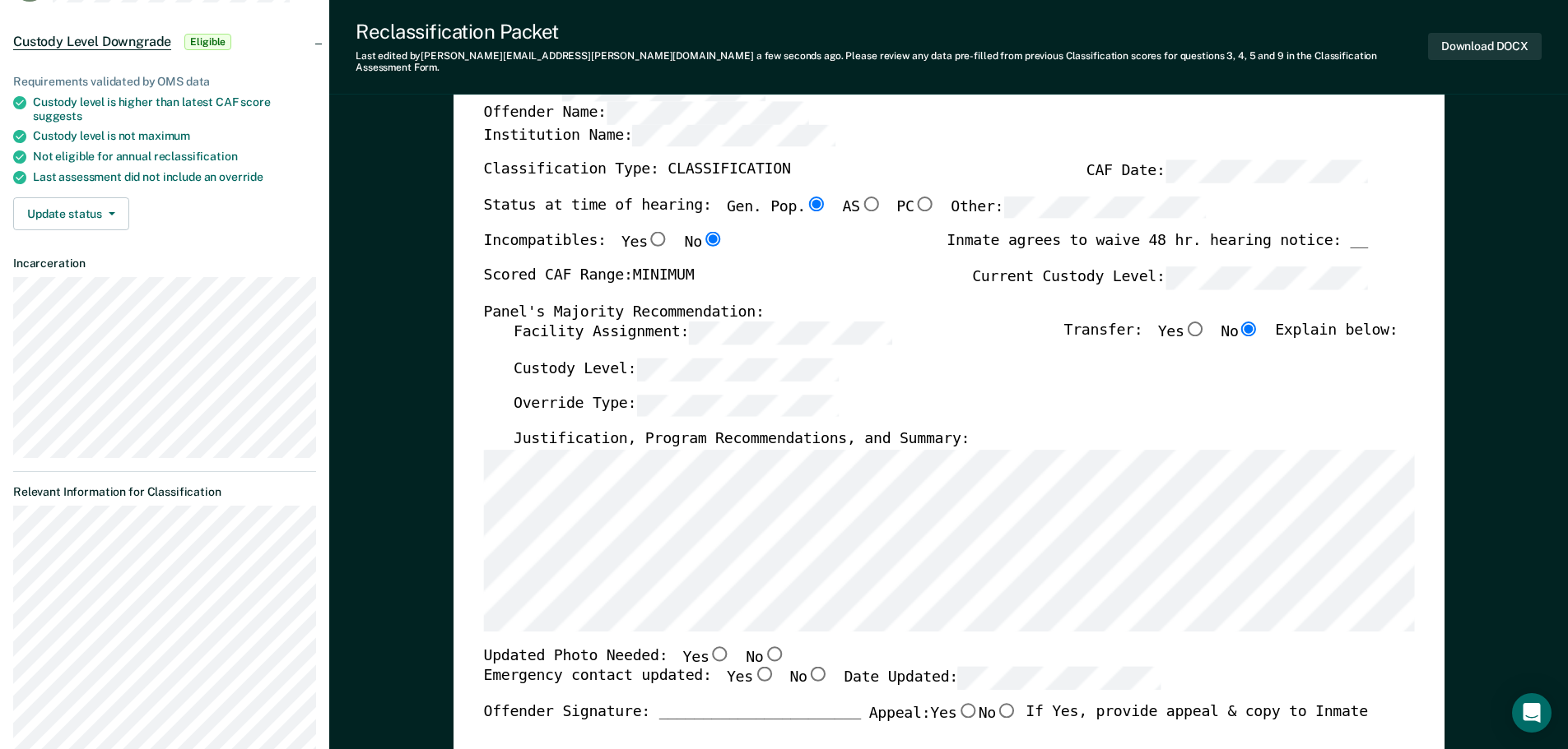
scroll to position [165, 0]
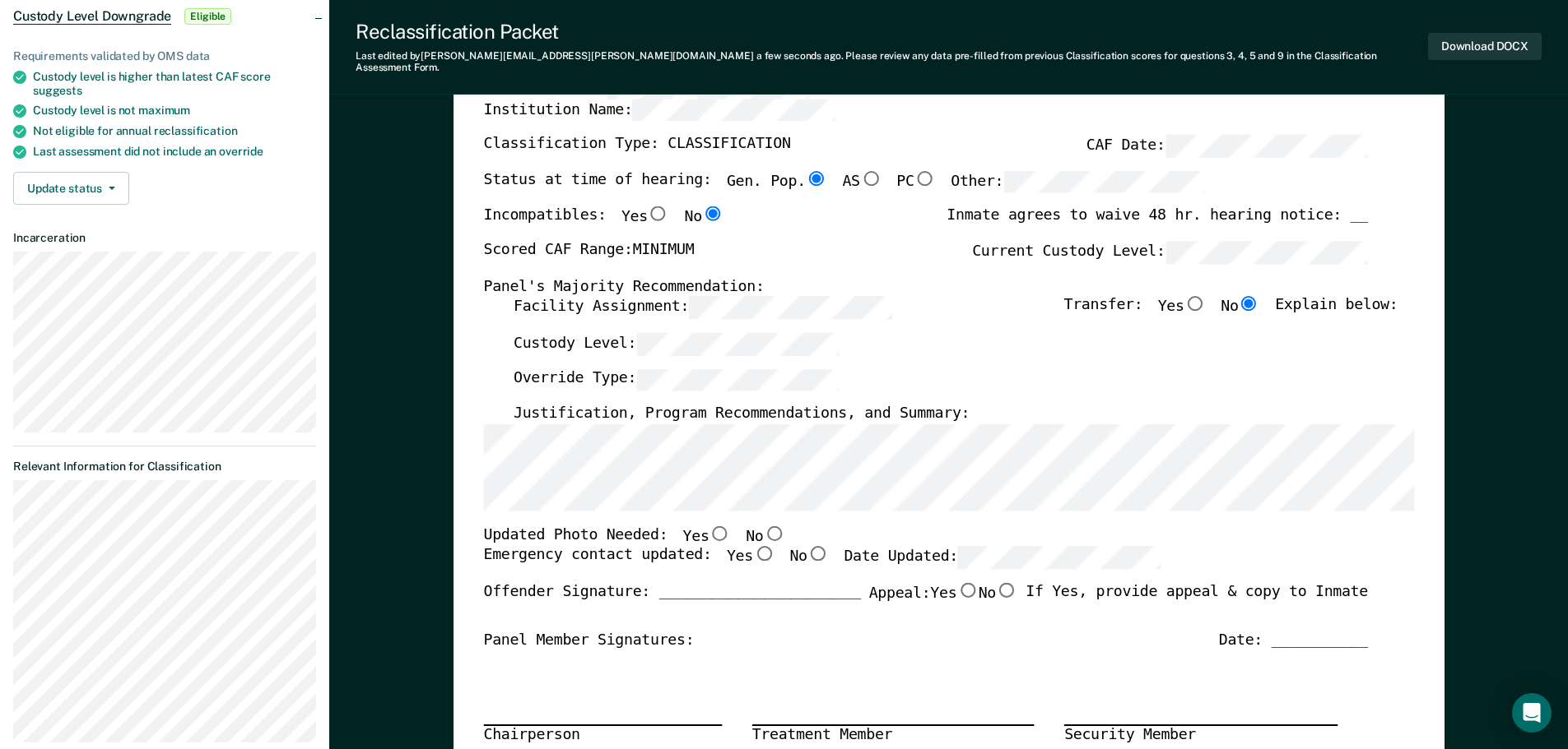
click at [763, 525] on input "No" at bounding box center [774, 533] width 22 height 15
type textarea "x"
radio input "true"
click at [752, 547] on input "Yes" at bounding box center [763, 554] width 22 height 15
type textarea "x"
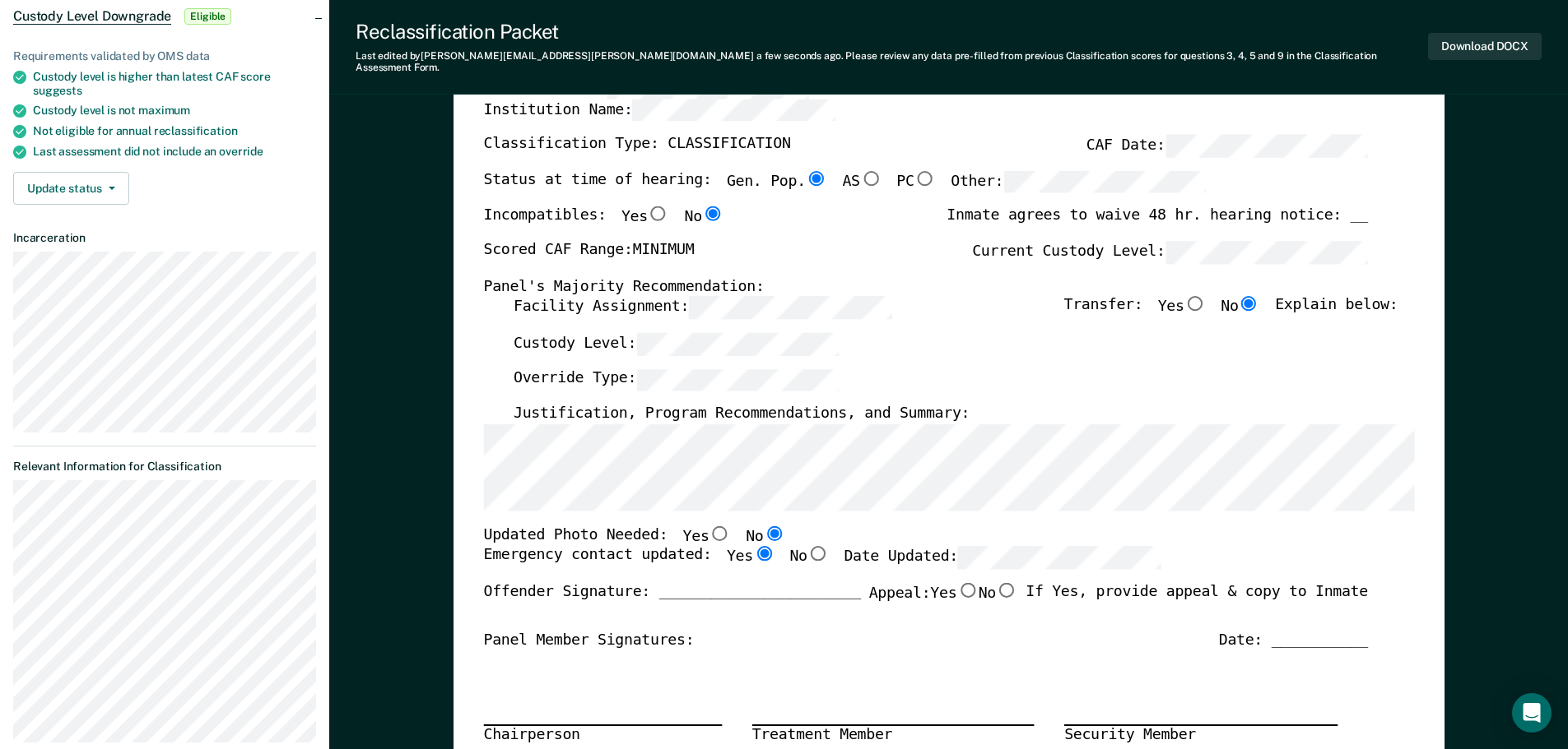
radio input "true"
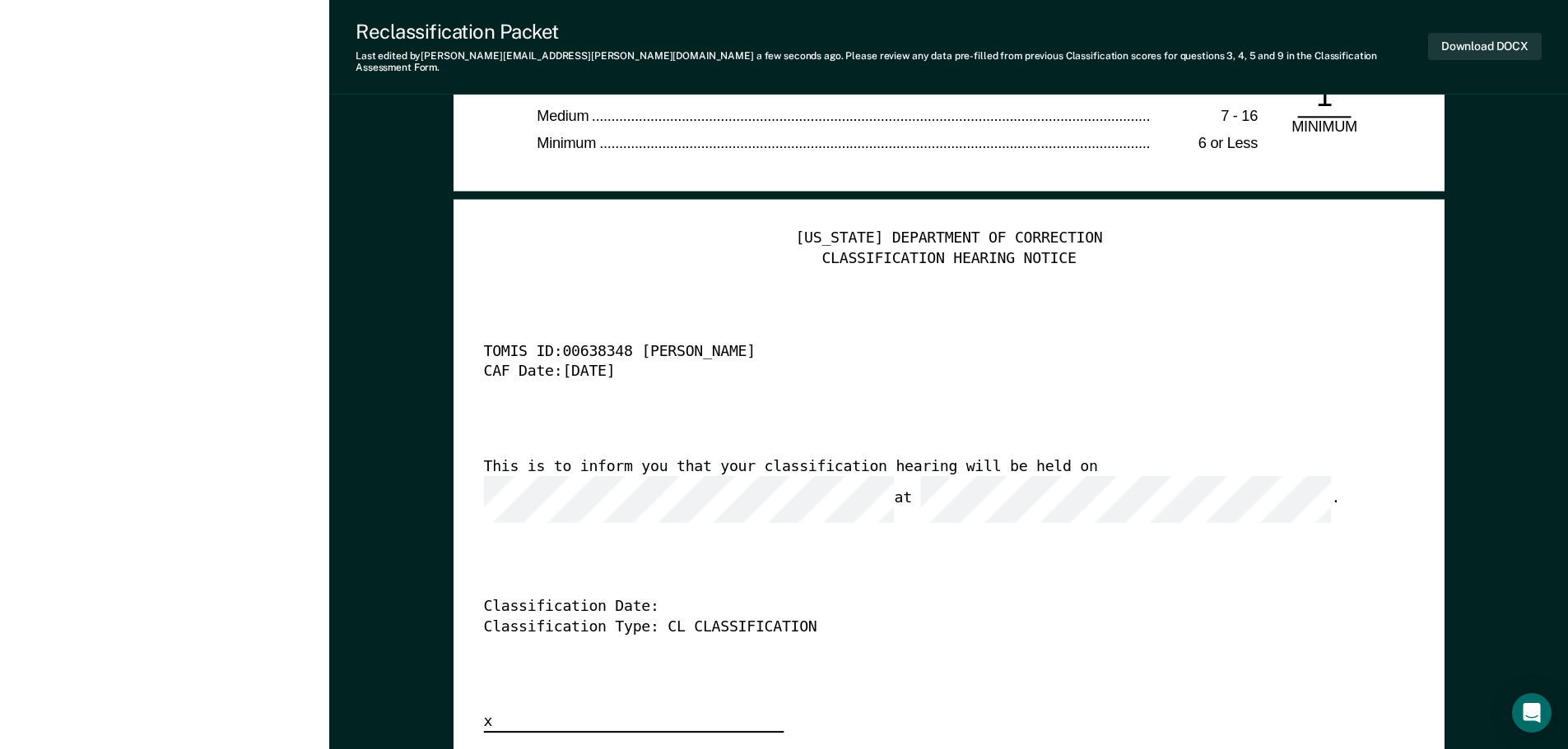
scroll to position [4030, 0]
click at [1476, 40] on button "Download DOCX" at bounding box center [1484, 46] width 114 height 27
type textarea "x"
